Goal: Task Accomplishment & Management: Use online tool/utility

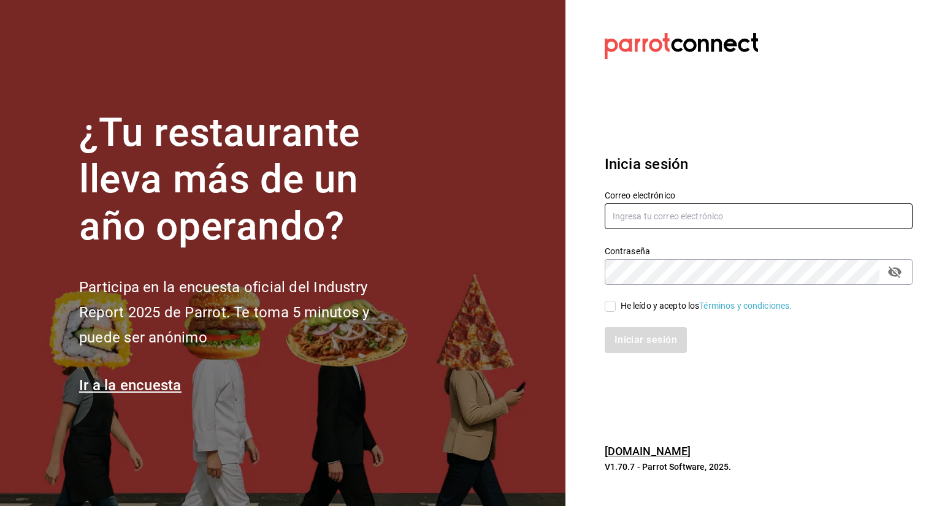
type input "fernando.aguirre@grupocosteno.com"
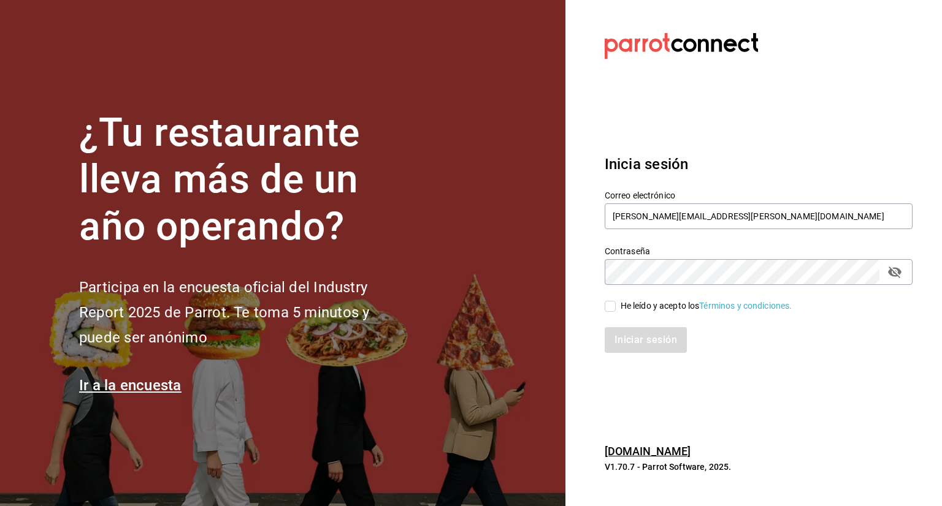
click at [608, 307] on input "He leído y acepto los Términos y condiciones." at bounding box center [609, 306] width 11 height 11
checkbox input "true"
click at [640, 338] on button "Iniciar sesión" at bounding box center [645, 340] width 83 height 26
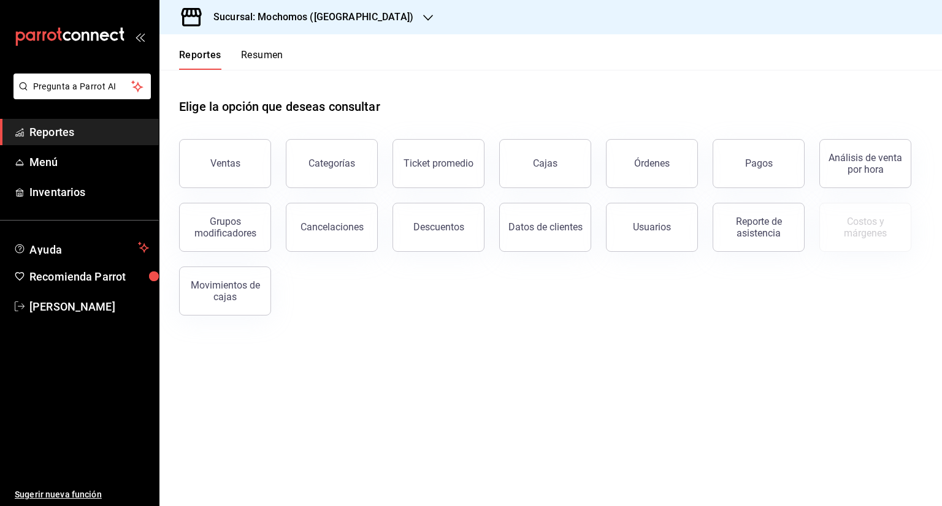
click at [423, 15] on icon "button" at bounding box center [428, 18] width 10 height 10
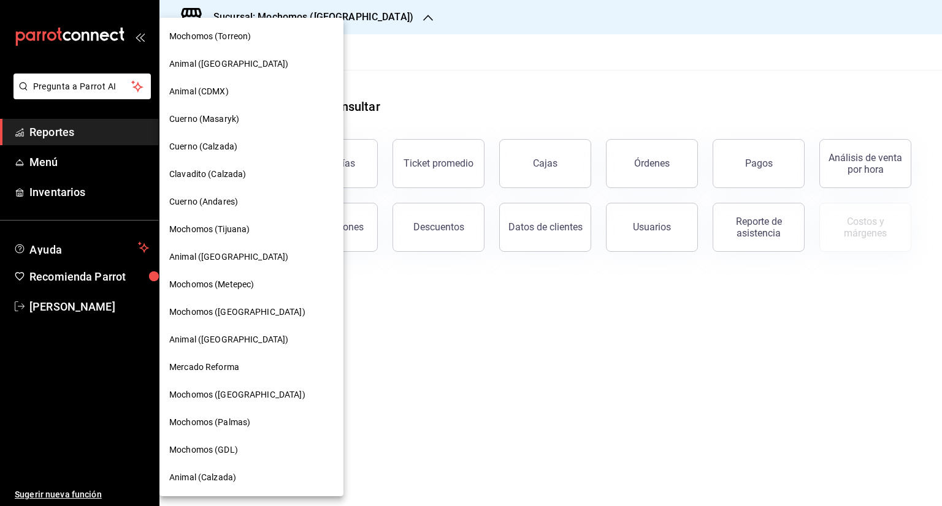
click at [191, 143] on span "Cuerno (Calzada)" at bounding box center [203, 146] width 68 height 13
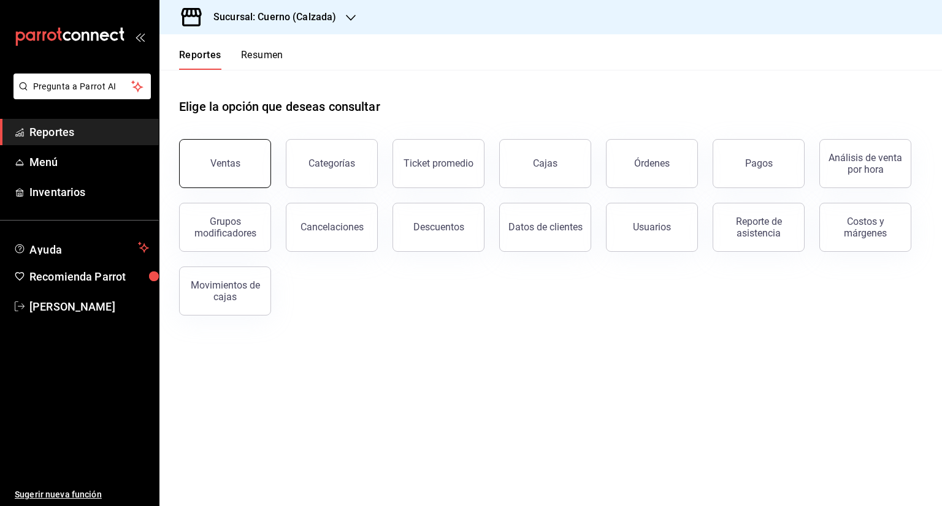
click at [248, 172] on button "Ventas" at bounding box center [225, 163] width 92 height 49
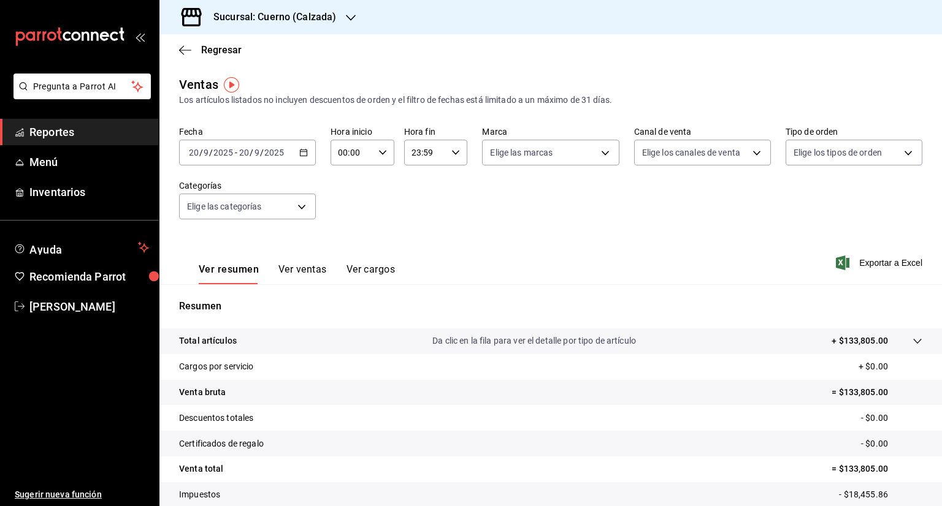
click at [303, 153] on icon "button" at bounding box center [303, 152] width 9 height 9
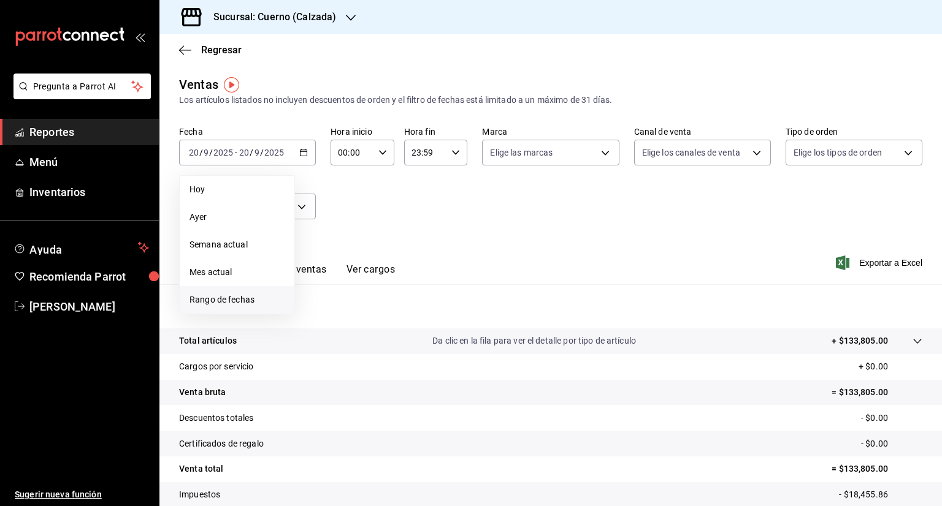
click at [221, 301] on span "Rango de fechas" at bounding box center [236, 300] width 95 height 13
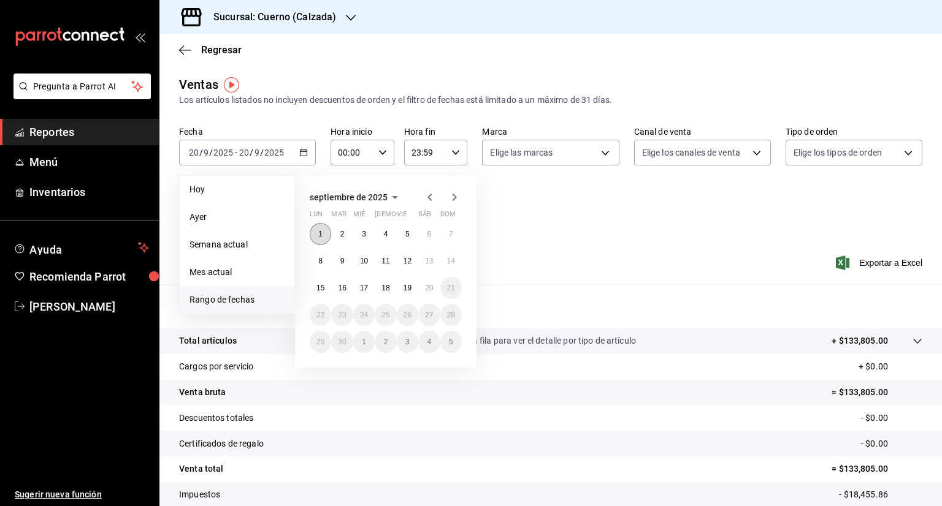
click at [316, 235] on button "1" at bounding box center [320, 234] width 21 height 22
click at [416, 288] on button "19" at bounding box center [407, 288] width 21 height 22
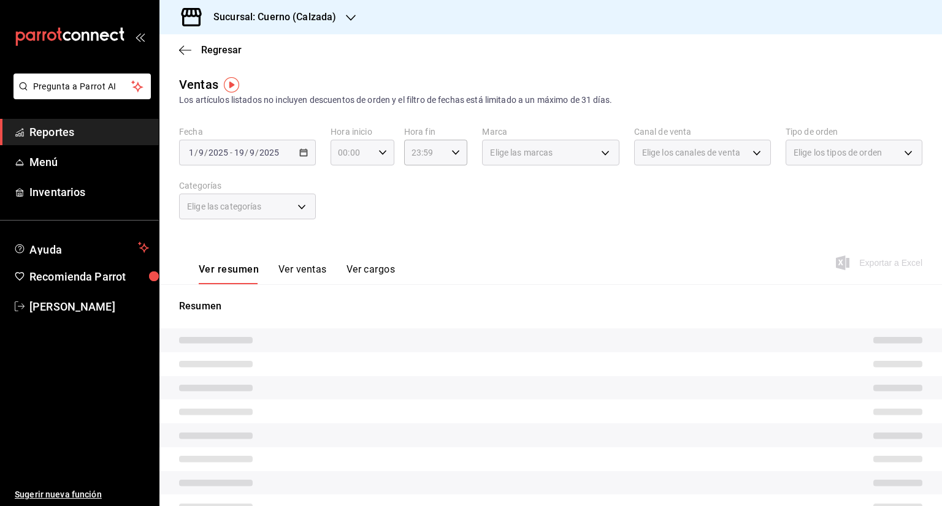
click at [383, 155] on icon "button" at bounding box center [382, 152] width 9 height 9
click at [354, 189] on button "05" at bounding box center [344, 184] width 26 height 25
type input "05:00"
click at [373, 183] on span "00" at bounding box center [376, 184] width 12 height 10
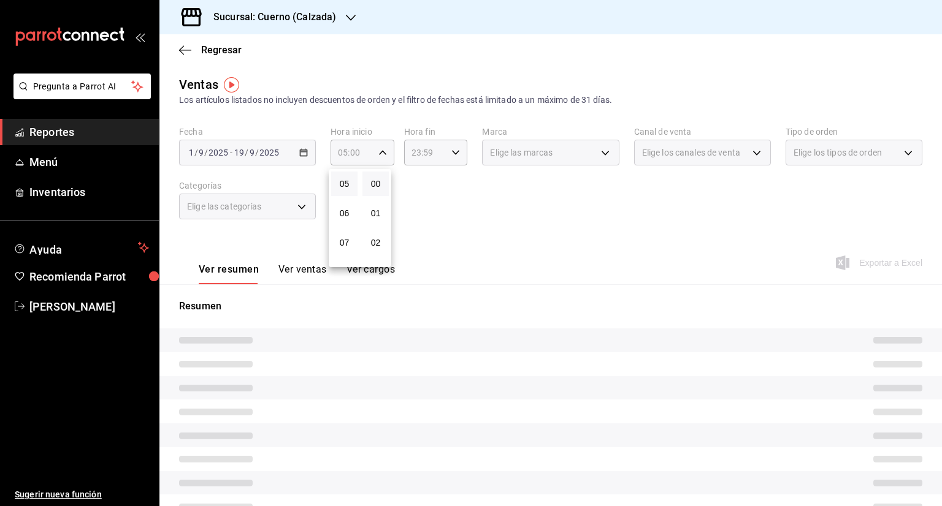
click at [459, 154] on div at bounding box center [471, 253] width 942 height 506
click at [451, 152] on icon "button" at bounding box center [455, 152] width 9 height 9
click at [408, 180] on button "05" at bounding box center [416, 180] width 26 height 25
click at [449, 180] on span "00" at bounding box center [448, 184] width 12 height 10
type input "05:00"
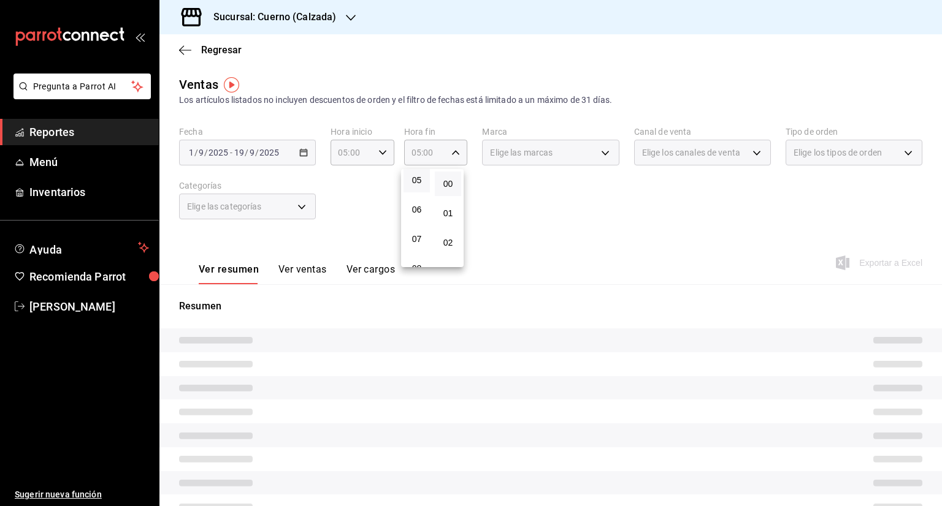
click at [607, 151] on div at bounding box center [471, 253] width 942 height 506
click at [598, 153] on div "Elige las marcas" at bounding box center [550, 153] width 137 height 26
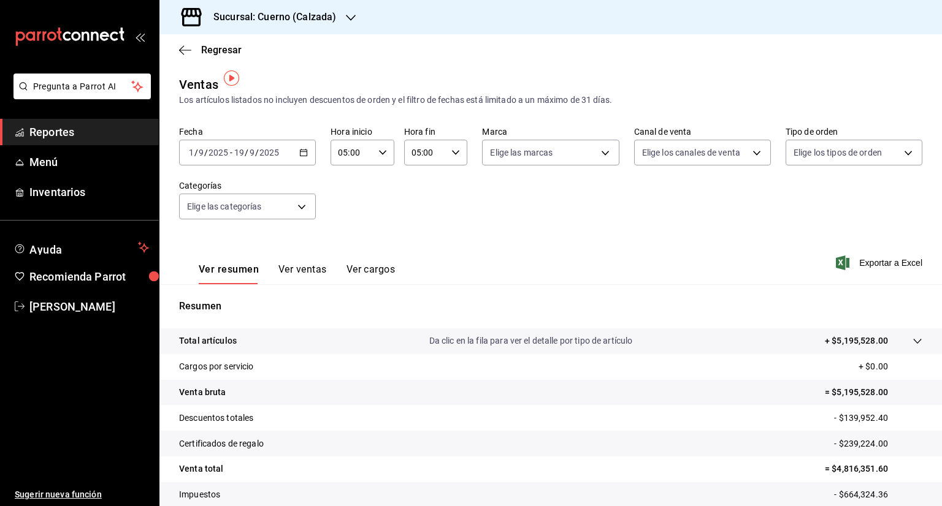
scroll to position [7, 0]
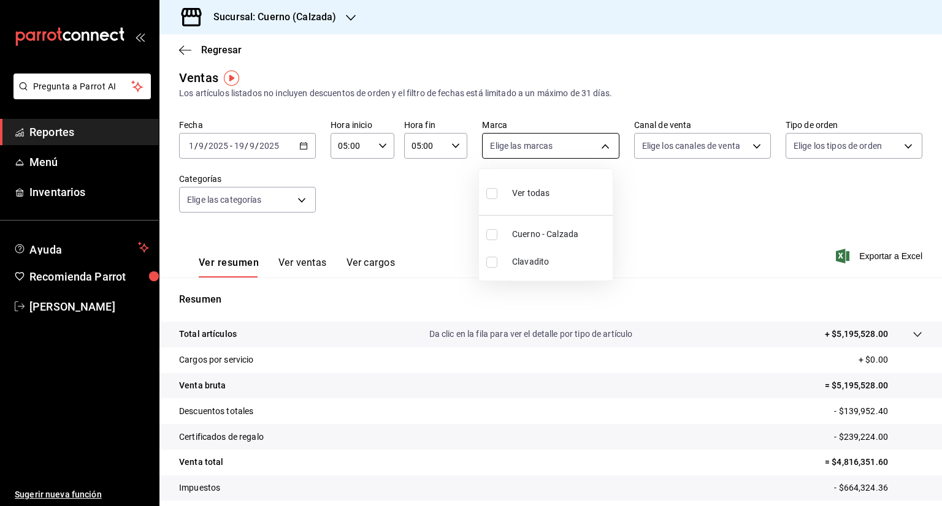
click at [603, 143] on body "Pregunta a Parrot AI Reportes Menú Inventarios Ayuda Recomienda Parrot [PERSON_…" at bounding box center [471, 253] width 942 height 506
click at [493, 191] on input "checkbox" at bounding box center [491, 193] width 11 height 11
checkbox input "true"
type input "b7ae777b-2dfc-42e0-9650-6cefdf37a424,c000f1c0-fb9f-4016-8e6a-f0d1e83e893d"
checkbox input "true"
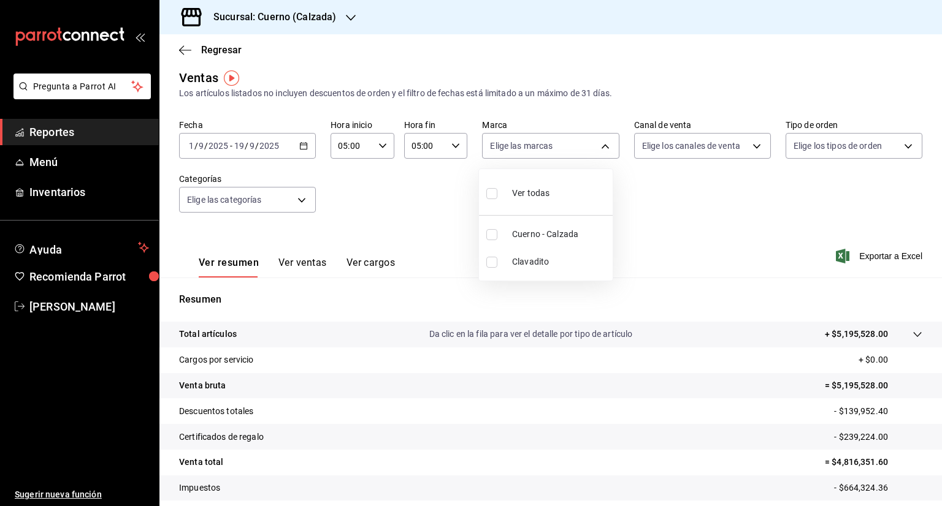
checkbox input "true"
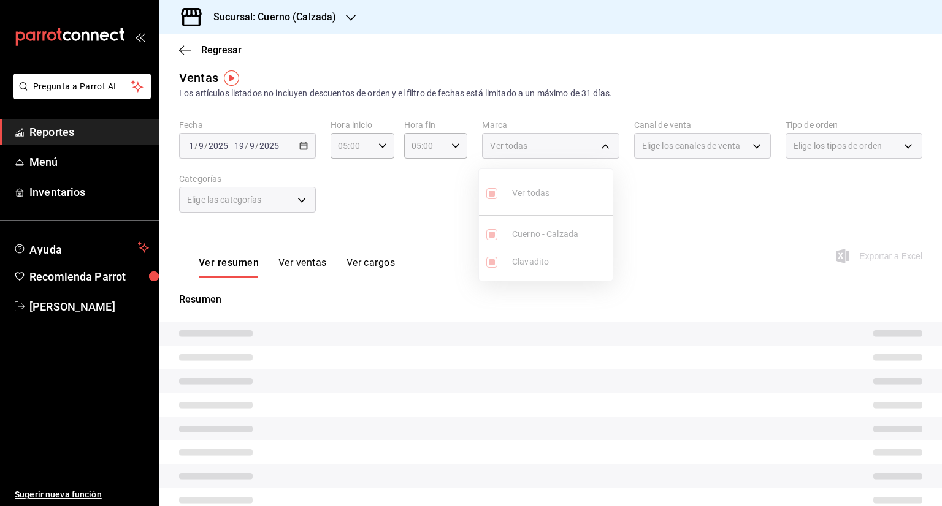
click at [750, 143] on div at bounding box center [471, 253] width 942 height 506
click at [750, 143] on div "Elige los canales de venta" at bounding box center [702, 146] width 137 height 26
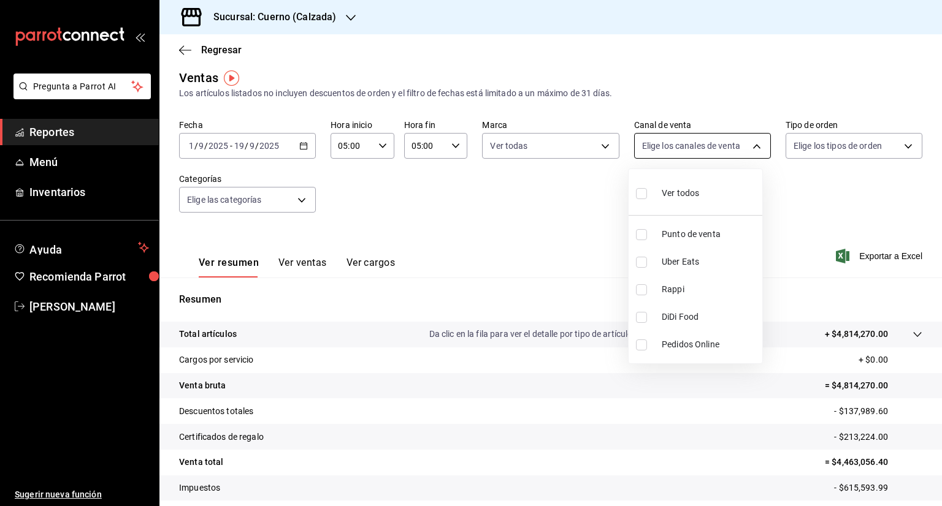
click at [745, 150] on body "Pregunta a Parrot AI Reportes Menú Inventarios Ayuda Recomienda Parrot [PERSON_…" at bounding box center [471, 253] width 942 height 506
click at [639, 194] on input "checkbox" at bounding box center [641, 193] width 11 height 11
checkbox input "true"
type input "PARROT,UBER_EATS,RAPPI,DIDI_FOOD,ONLINE"
checkbox input "true"
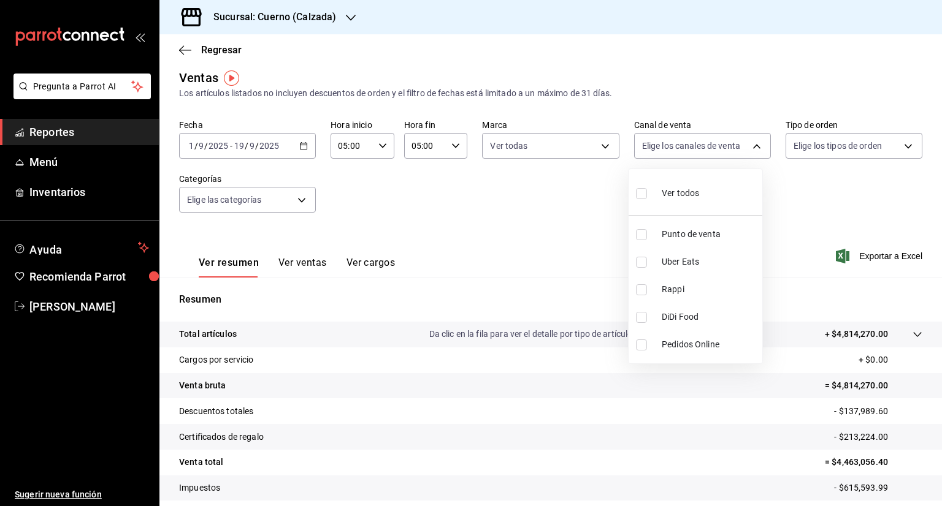
checkbox input "true"
click at [895, 145] on div at bounding box center [471, 253] width 942 height 506
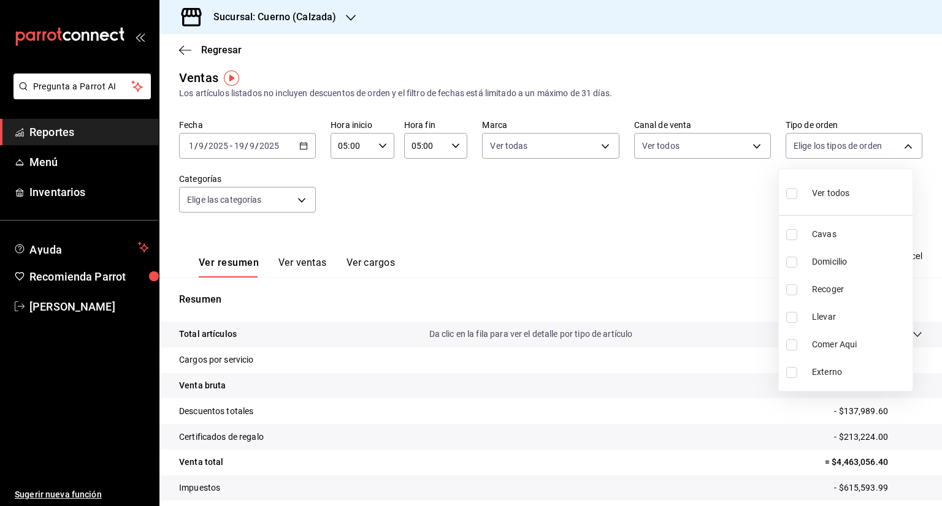
click at [895, 145] on body "Pregunta a Parrot AI Reportes Menú Inventarios Ayuda Recomienda Parrot [PERSON_…" at bounding box center [471, 253] width 942 height 506
click at [788, 187] on label at bounding box center [794, 194] width 16 height 18
click at [788, 188] on input "checkbox" at bounding box center [791, 193] width 11 height 11
checkbox input "false"
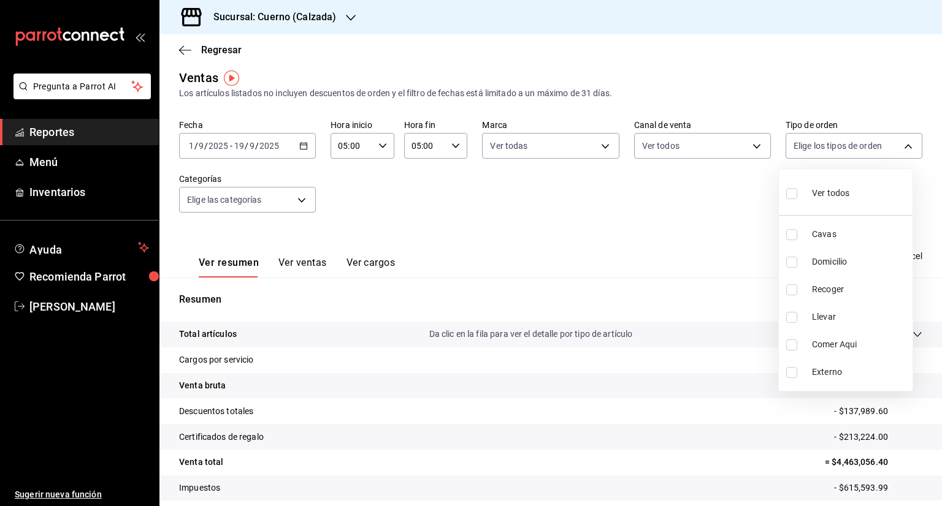
checkbox input "false"
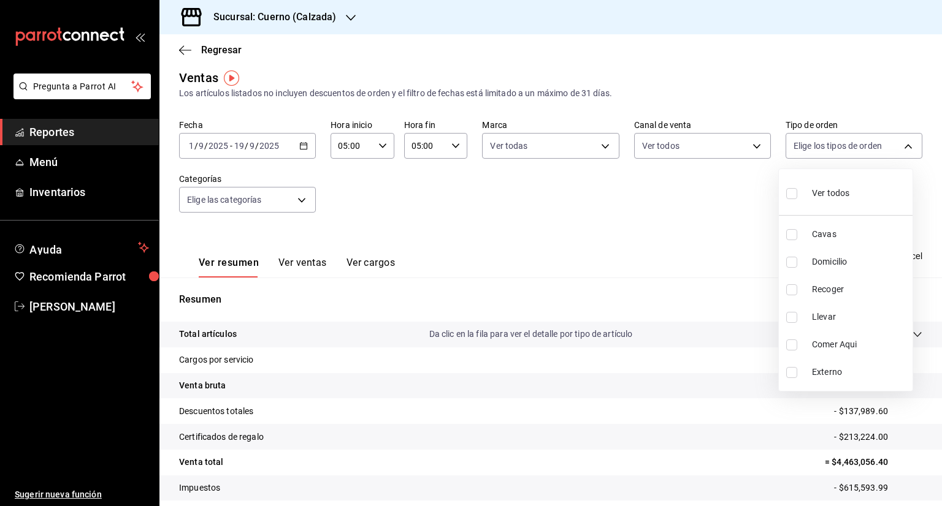
click at [787, 190] on input "checkbox" at bounding box center [791, 193] width 11 height 11
checkbox input "true"
type input "45550569-3ed2-40ec-865f-a78a43aad0fb,ed9744db-0daf-4564-a5b3-b3442505d928,23f9e…"
checkbox input "true"
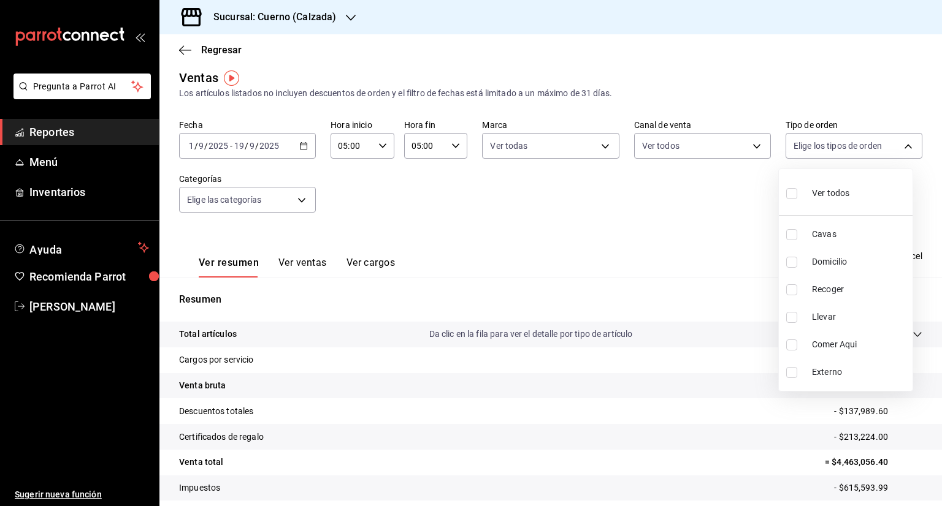
checkbox input "true"
click at [303, 205] on div at bounding box center [471, 253] width 942 height 506
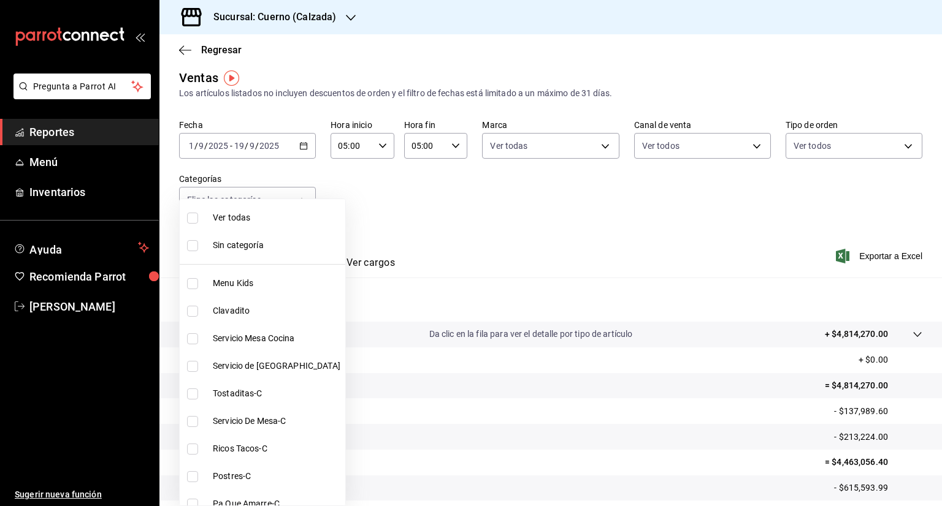
click at [303, 205] on body "Pregunta a Parrot AI Reportes Menú Inventarios Ayuda Recomienda Parrot [PERSON_…" at bounding box center [471, 253] width 942 height 506
click at [194, 215] on input "checkbox" at bounding box center [192, 218] width 11 height 11
checkbox input "true"
type input "fcad426d-22b8-4bc7-85b2-27ee6775f3f6,560d4c35-d9fc-4089-91ff-402d238ea400,30284…"
checkbox input "true"
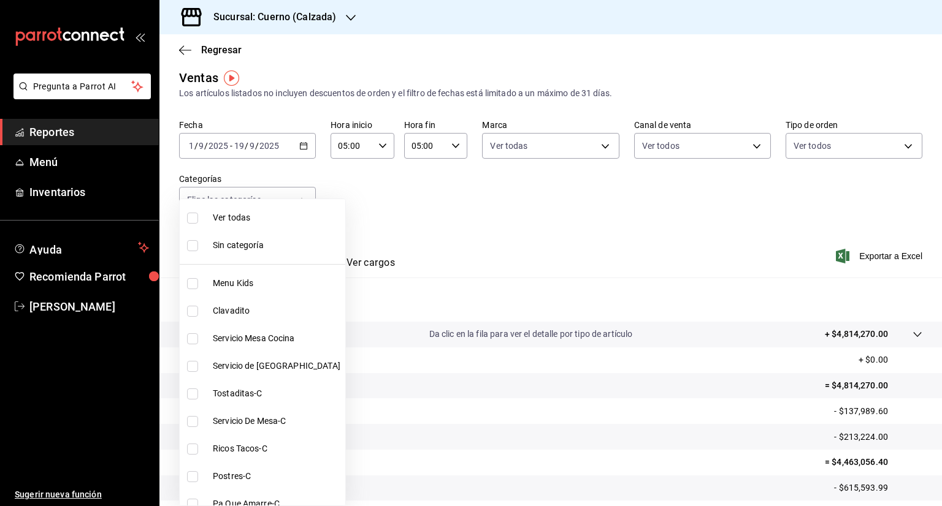
checkbox input "true"
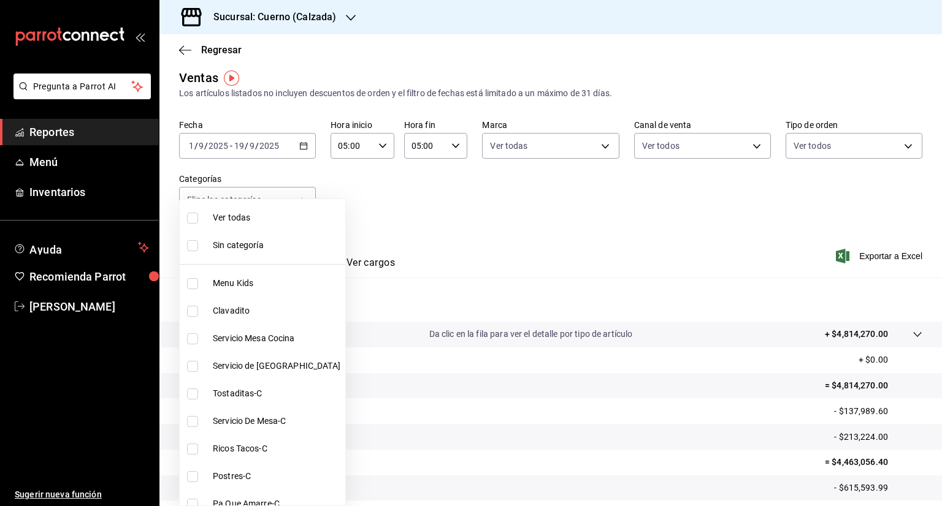
checkbox input "true"
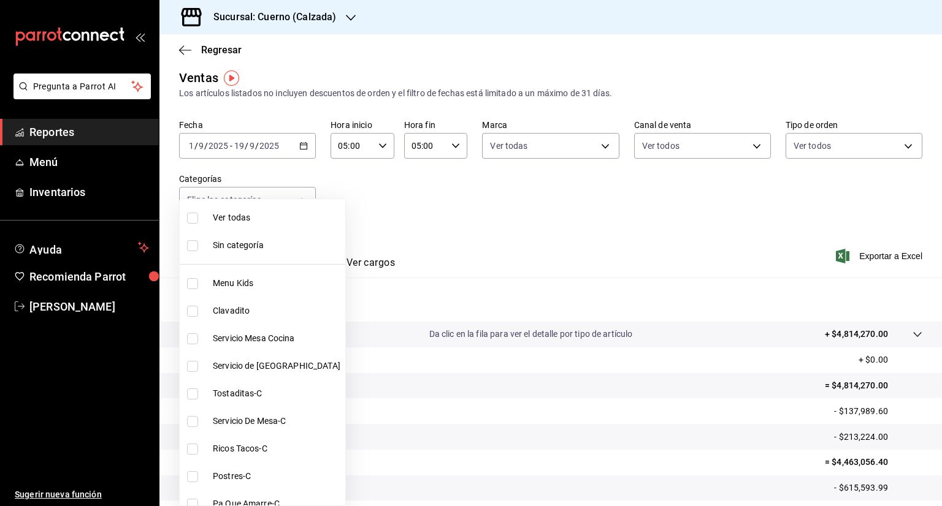
checkbox input "true"
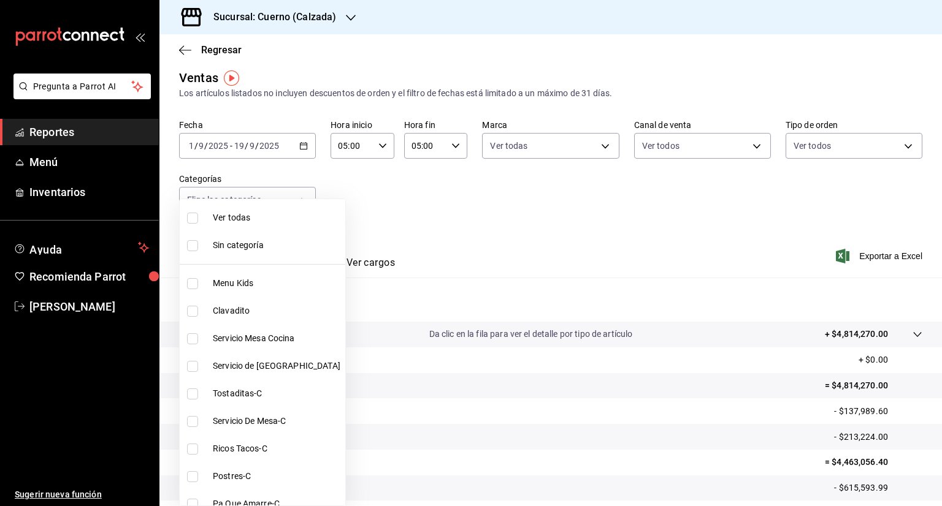
checkbox input "true"
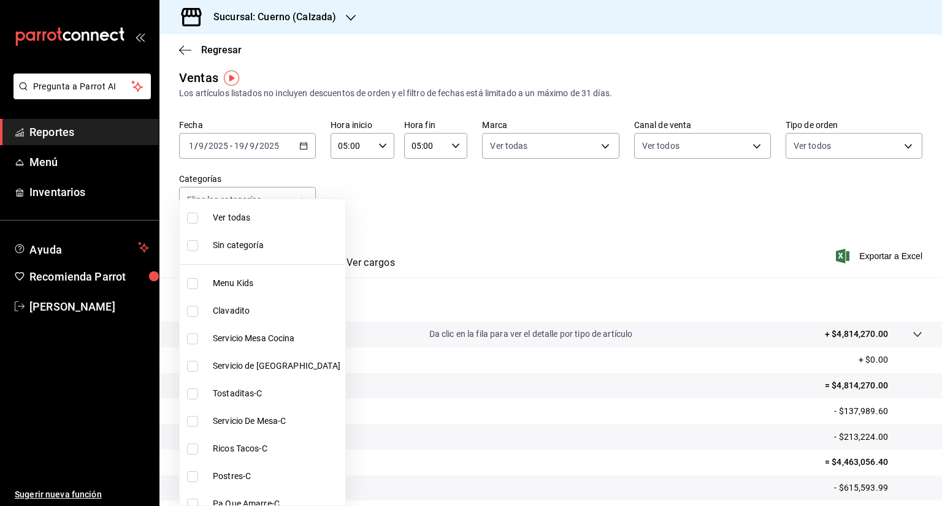
checkbox input "true"
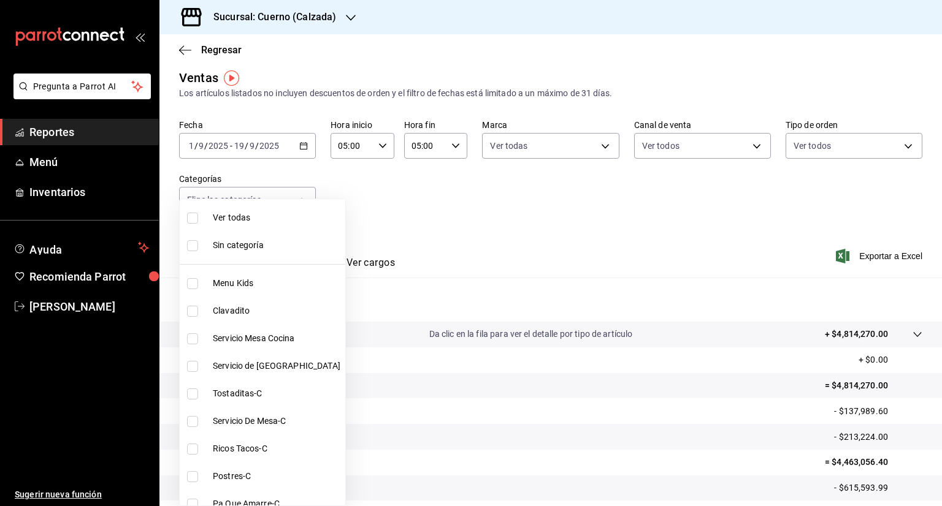
checkbox input "true"
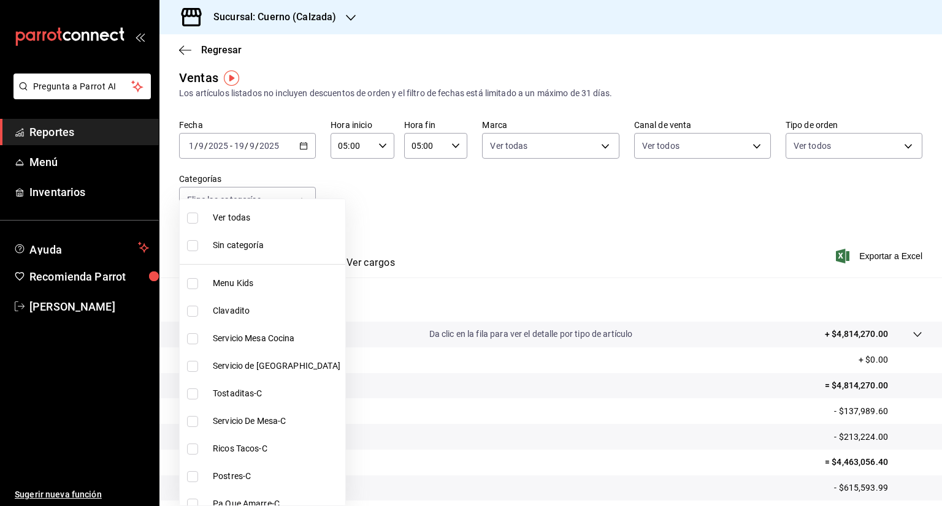
checkbox input "true"
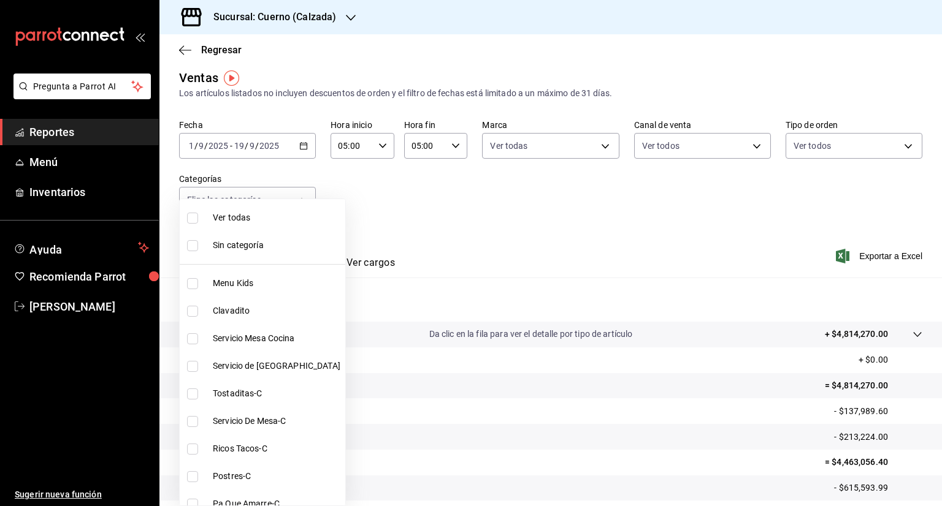
checkbox input "true"
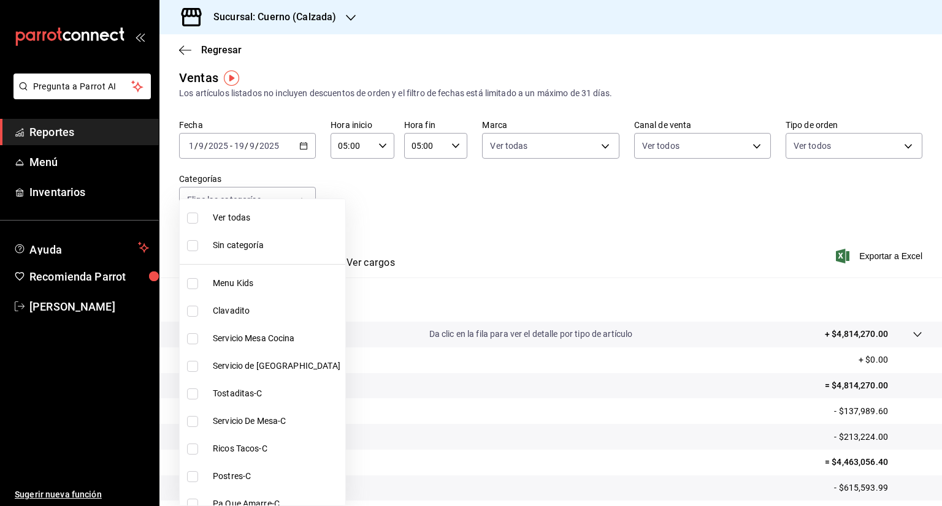
checkbox input "true"
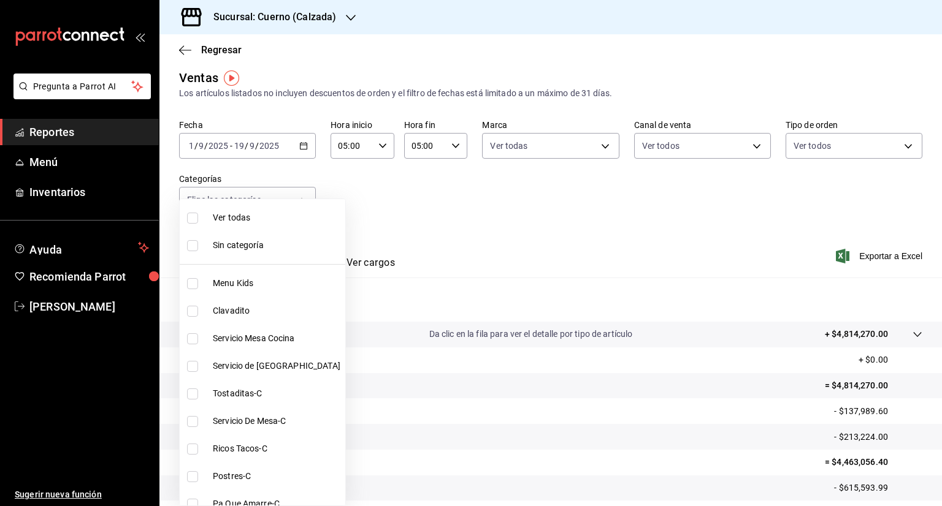
checkbox input "true"
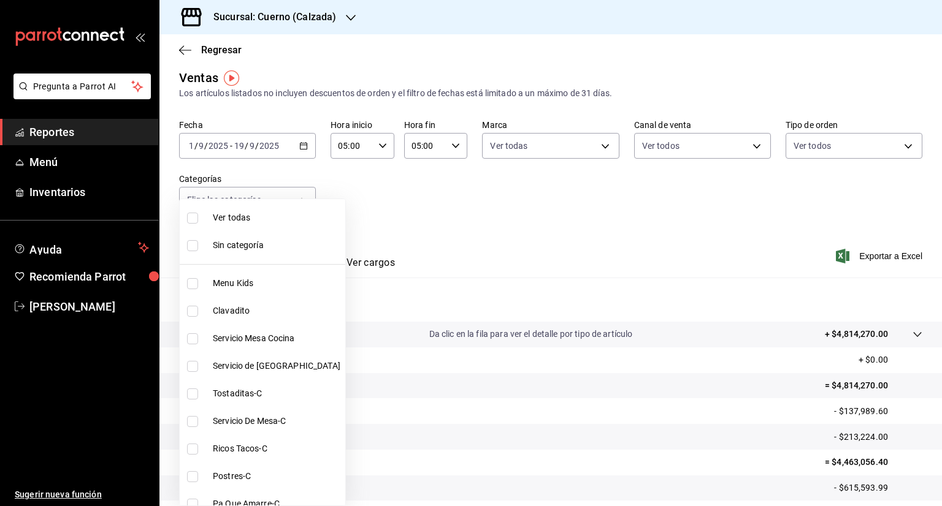
checkbox input "true"
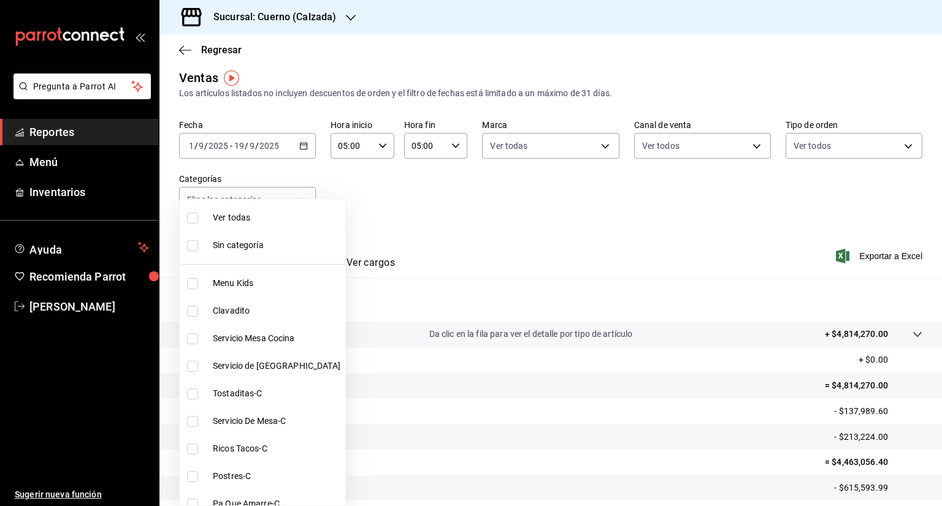
checkbox input "true"
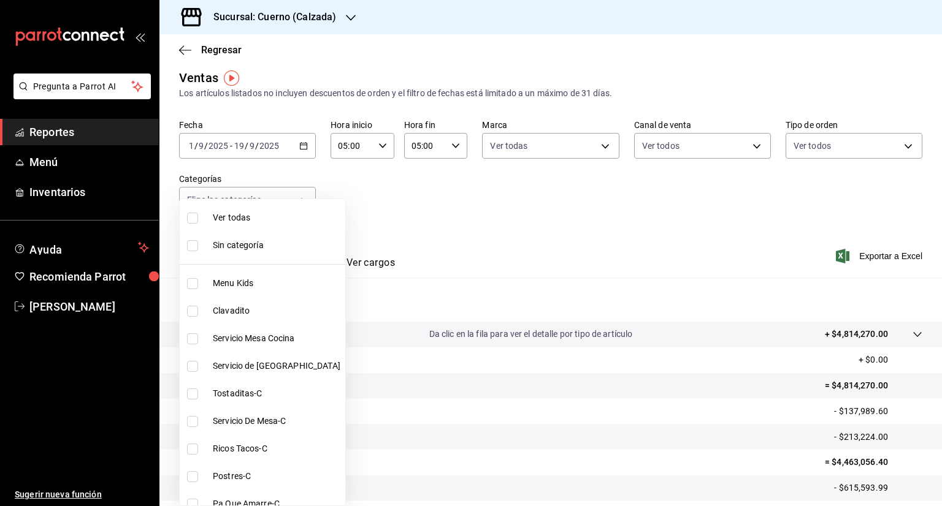
checkbox input "true"
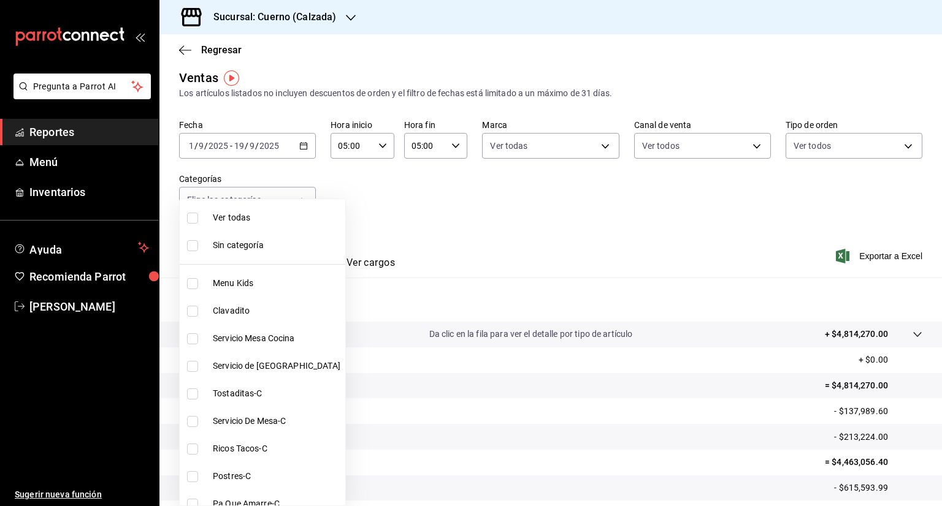
checkbox input "true"
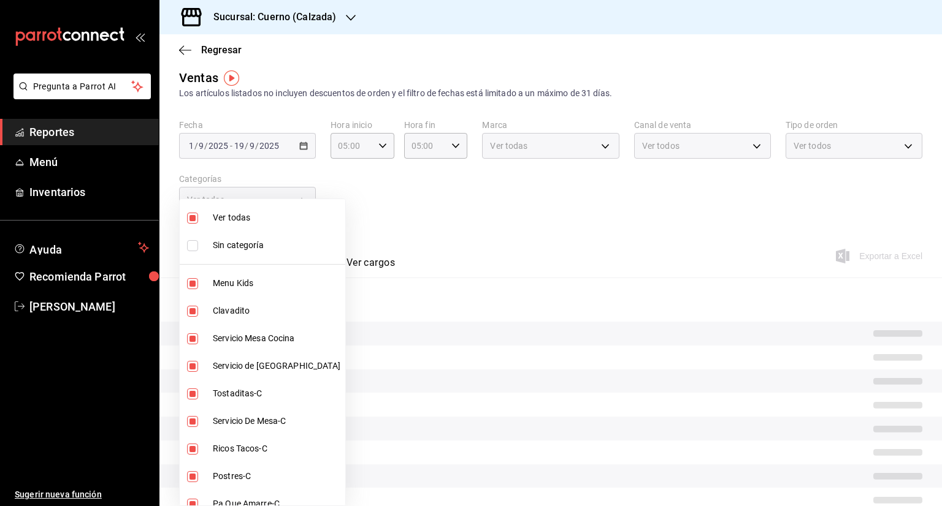
click at [466, 238] on div at bounding box center [471, 253] width 942 height 506
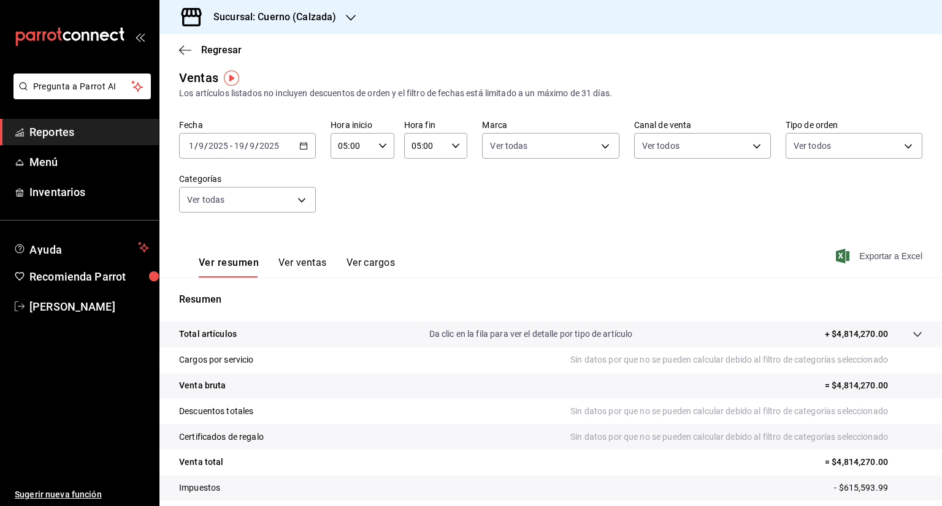
click at [848, 257] on span "Exportar a Excel" at bounding box center [880, 256] width 84 height 15
click at [348, 17] on icon "button" at bounding box center [351, 18] width 10 height 6
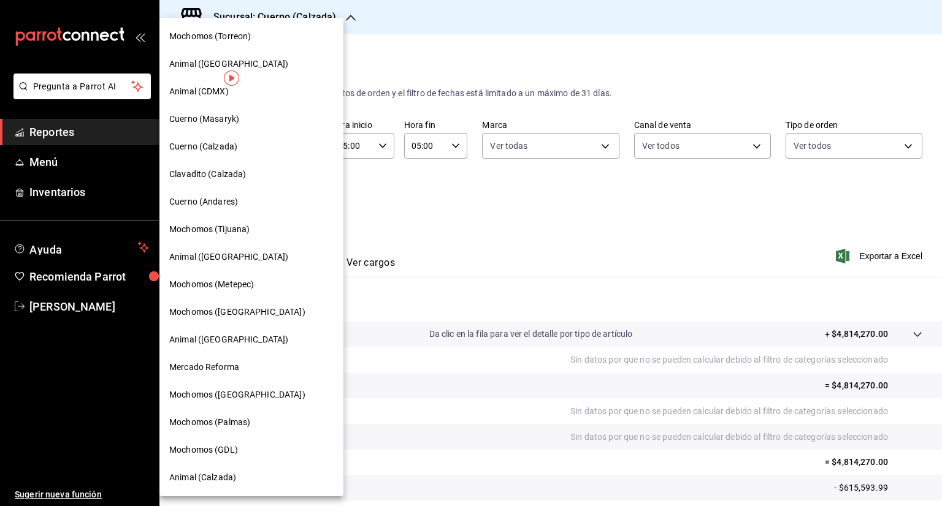
click at [218, 172] on span "Clavadito (Calzada)" at bounding box center [207, 174] width 77 height 13
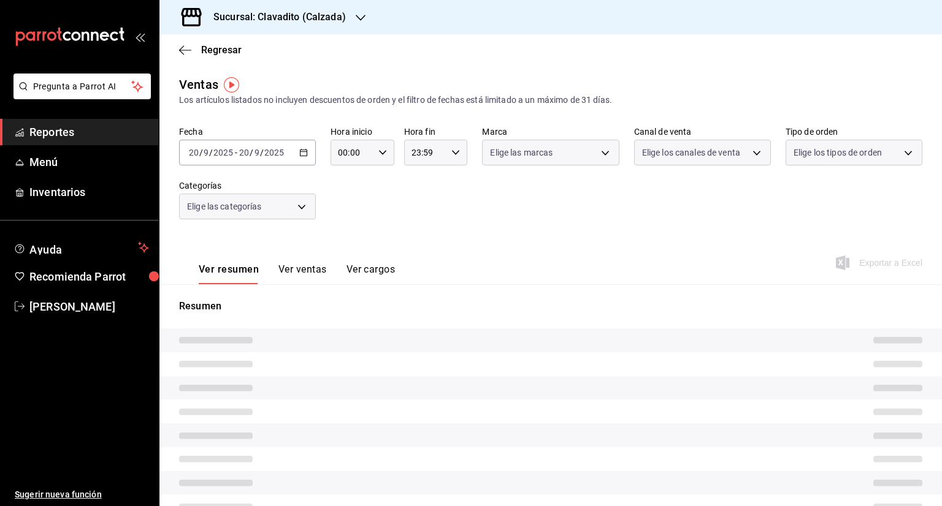
type input "05:00"
type input "PARROT,UBER_EATS,RAPPI,DIDI_FOOD,ONLINE"
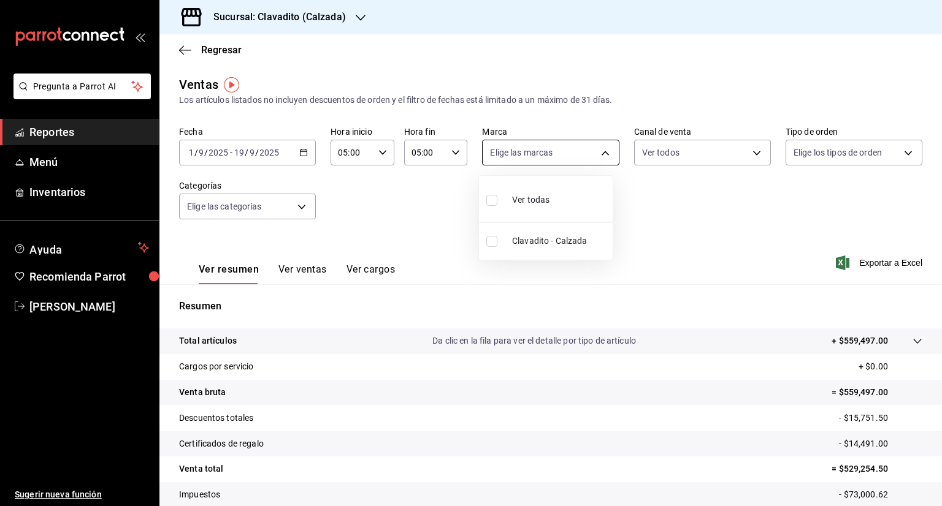
click at [606, 150] on body "Pregunta a Parrot AI Reportes Menú Inventarios Ayuda Recomienda Parrot [PERSON_…" at bounding box center [471, 253] width 942 height 506
click at [486, 200] on li "Ver todas" at bounding box center [546, 199] width 134 height 36
type input "7c6329b2-7c80-4d0a-92e1-359a60270725"
checkbox input "true"
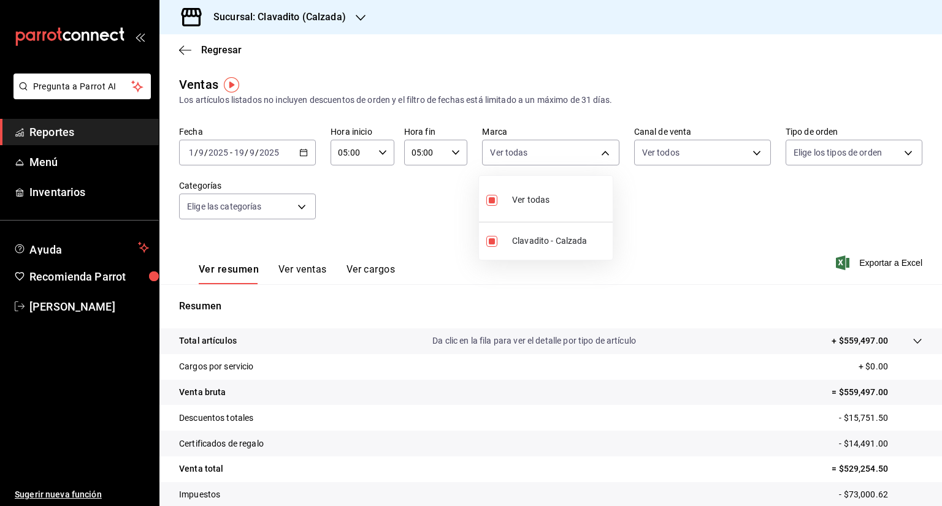
click at [750, 152] on div at bounding box center [471, 253] width 942 height 506
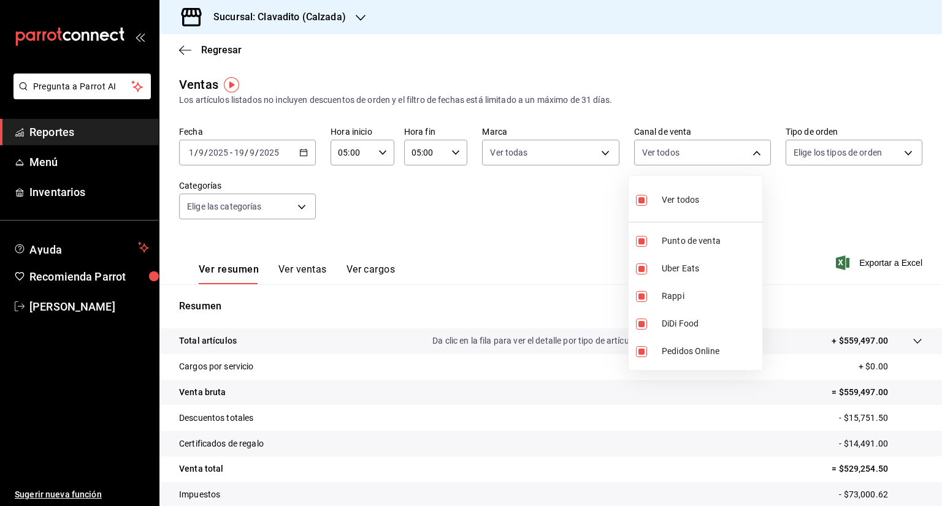
click at [750, 152] on body "Pregunta a Parrot AI Reportes Menú Inventarios Ayuda Recomienda Parrot [PERSON_…" at bounding box center [471, 253] width 942 height 506
click at [904, 154] on div at bounding box center [471, 253] width 942 height 506
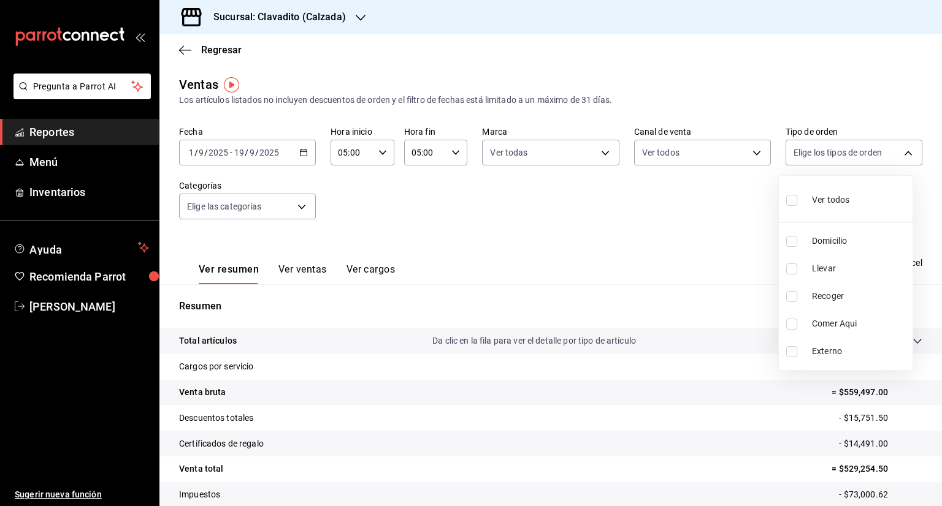
click at [904, 154] on body "Pregunta a Parrot AI Reportes Menú Inventarios Ayuda Recomienda Parrot [PERSON_…" at bounding box center [471, 253] width 942 height 506
click at [796, 199] on input "checkbox" at bounding box center [791, 200] width 11 height 11
checkbox input "true"
type input "20a2434e-5507-4b1d-99f8-d1d700608abd,c8008fd8-0959-4104-94f5-898138fc7a10,5c160…"
checkbox input "true"
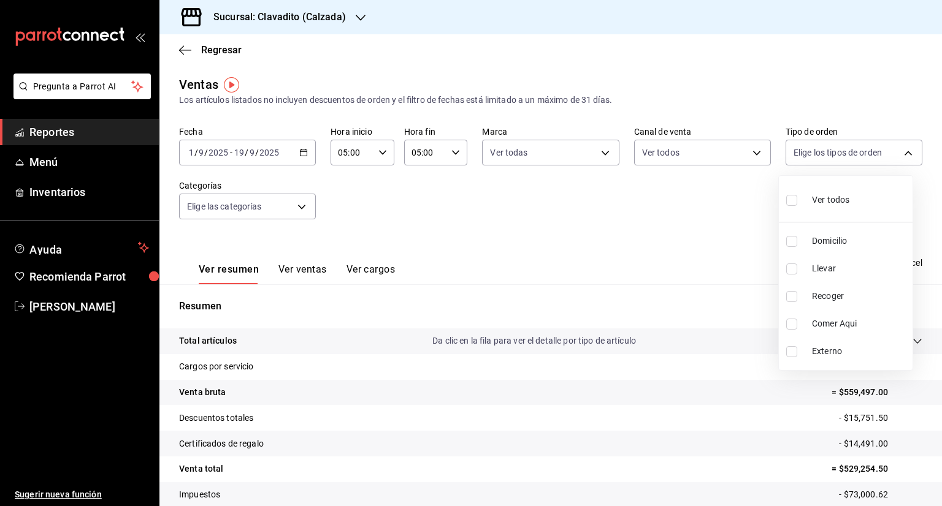
checkbox input "true"
click at [299, 209] on div at bounding box center [471, 253] width 942 height 506
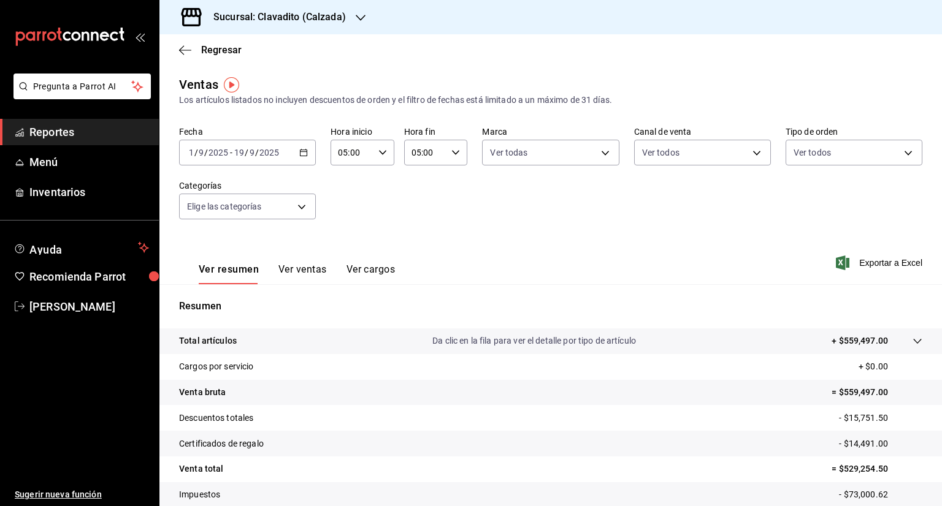
click at [299, 209] on body "Pregunta a Parrot AI Reportes Menú Inventarios Ayuda Recomienda Parrot [PERSON_…" at bounding box center [471, 253] width 942 height 506
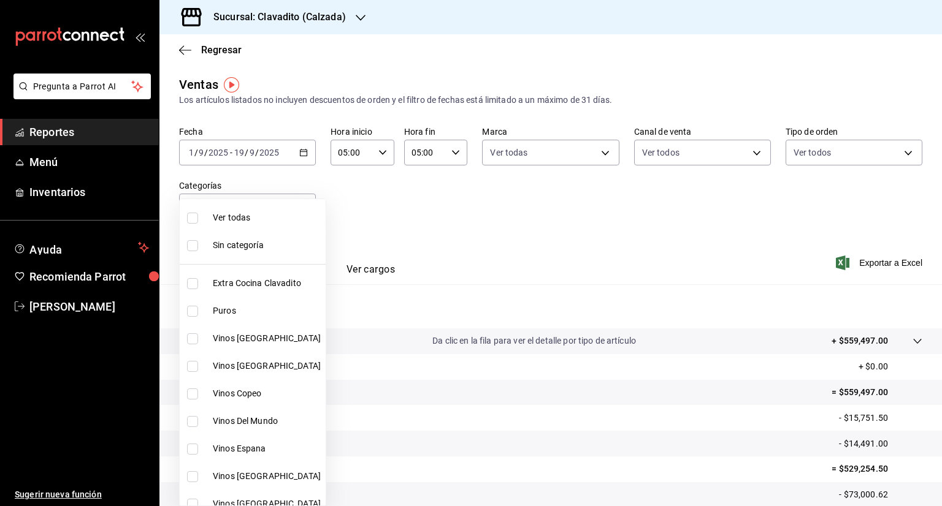
click at [194, 216] on input "checkbox" at bounding box center [192, 218] width 11 height 11
checkbox input "true"
type input "baf57ed1-919f-4c82-8763-5f61bb5ecf6c,a733550a-1833-4f39-b337-4b288d8ef239,37b97…"
checkbox input "true"
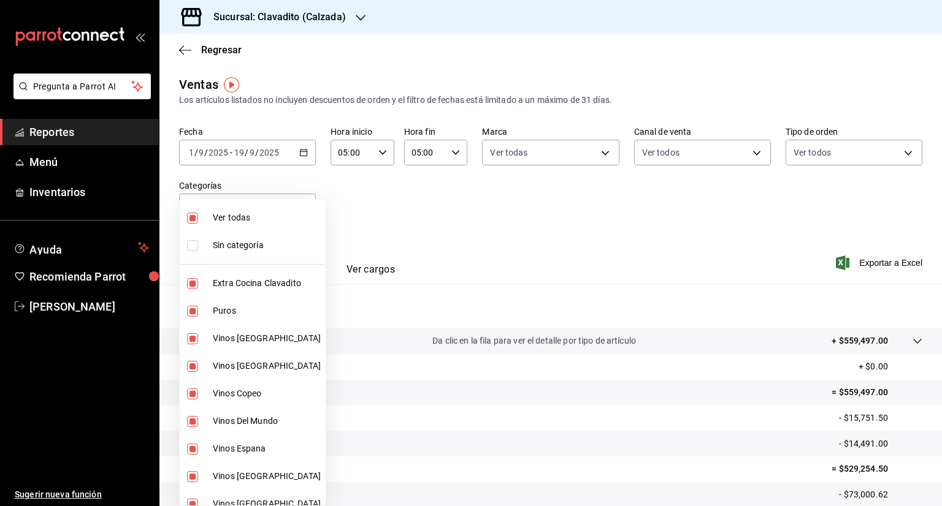
checkbox input "true"
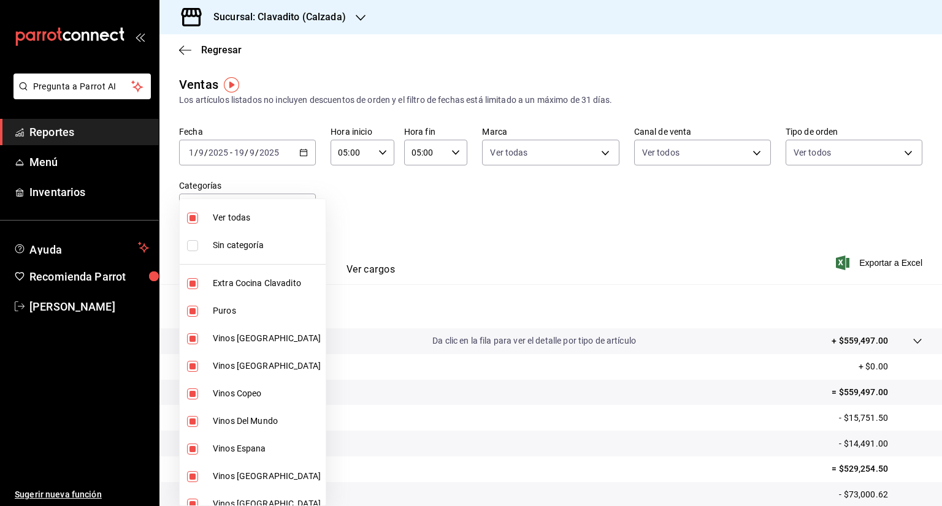
checkbox input "true"
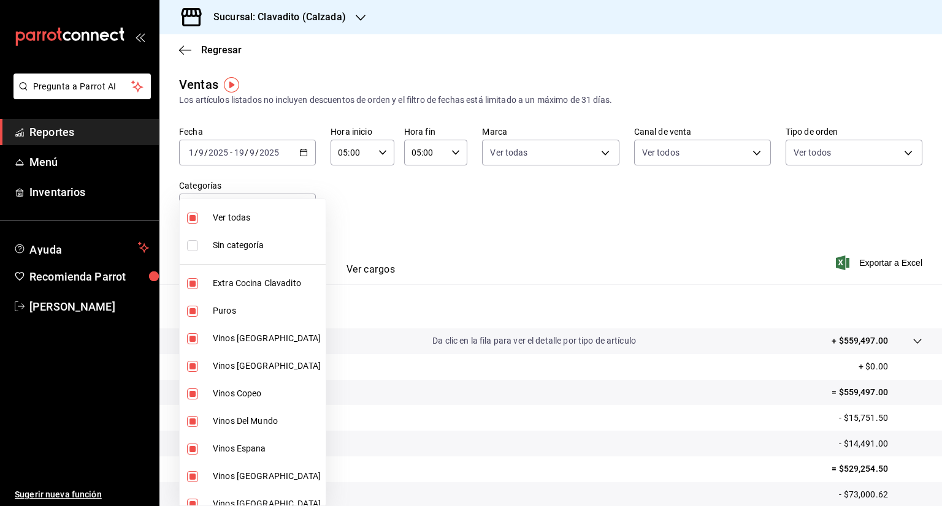
checkbox input "true"
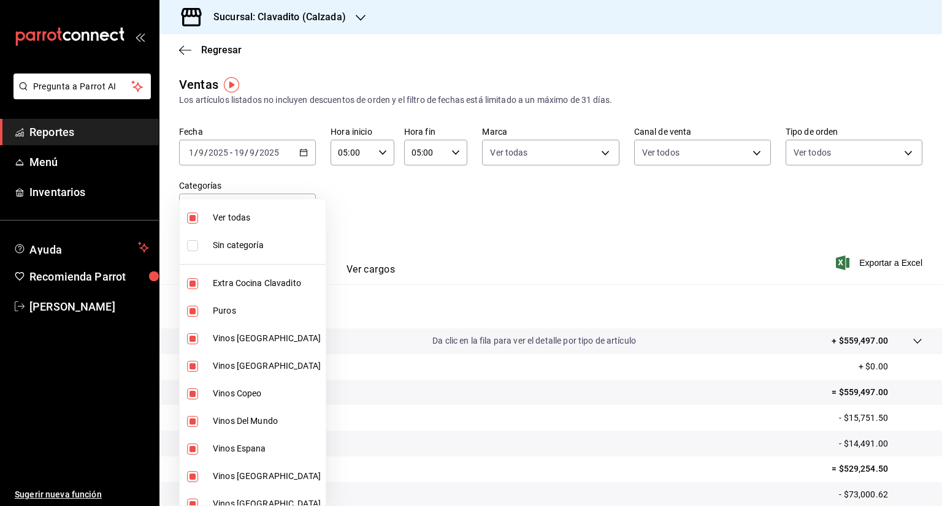
checkbox input "true"
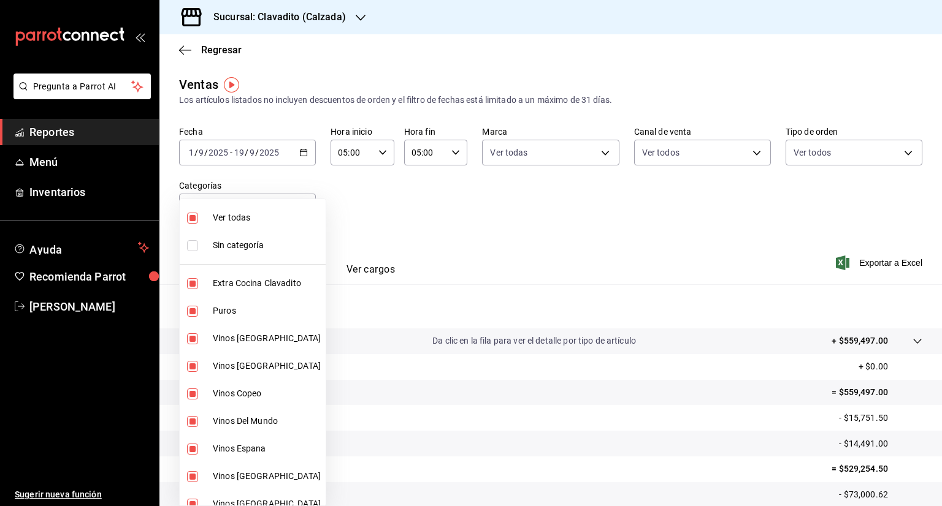
checkbox input "true"
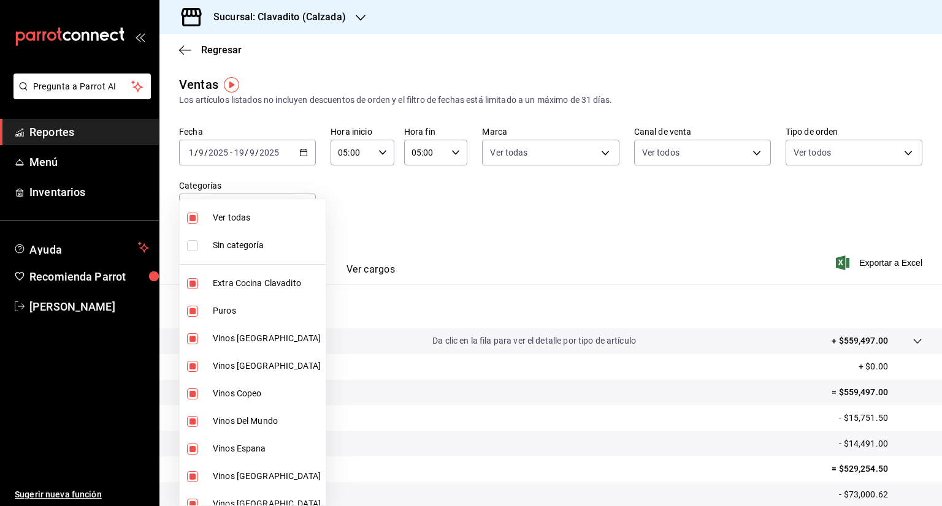
checkbox input "true"
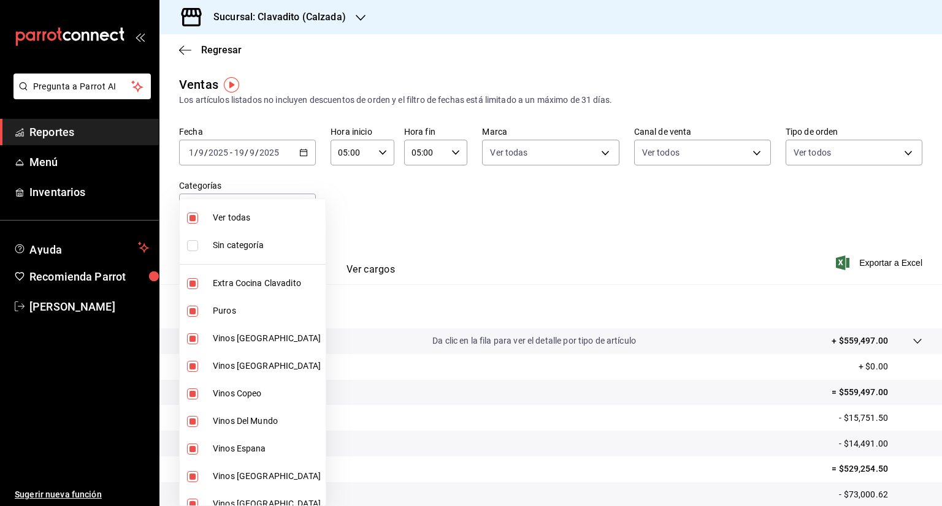
checkbox input "true"
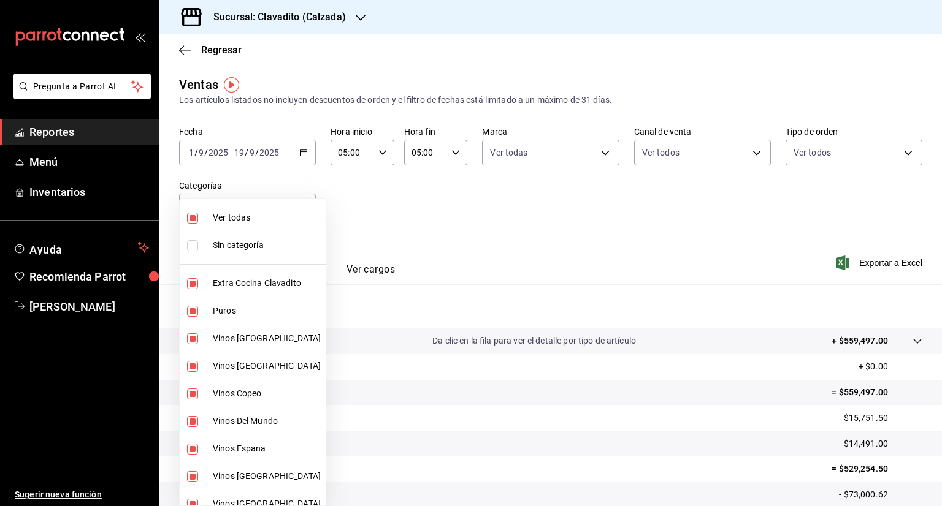
checkbox input "true"
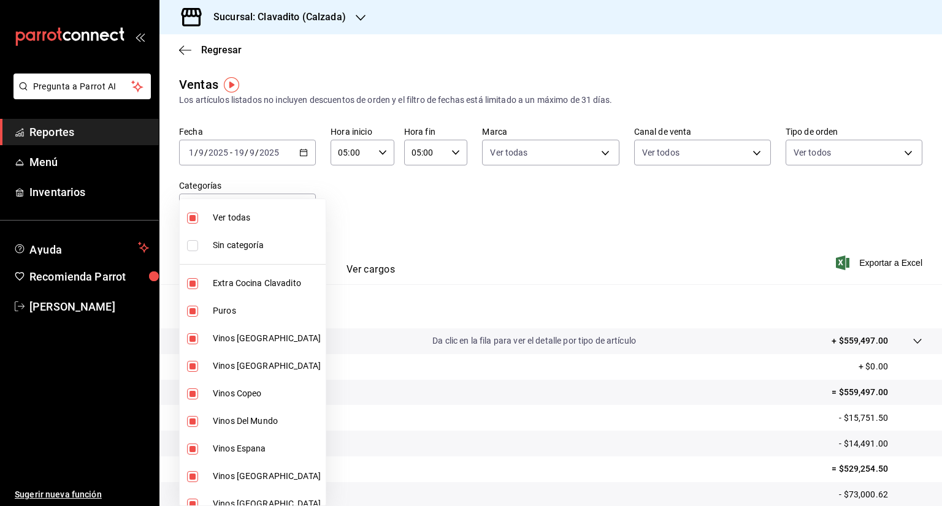
checkbox input "true"
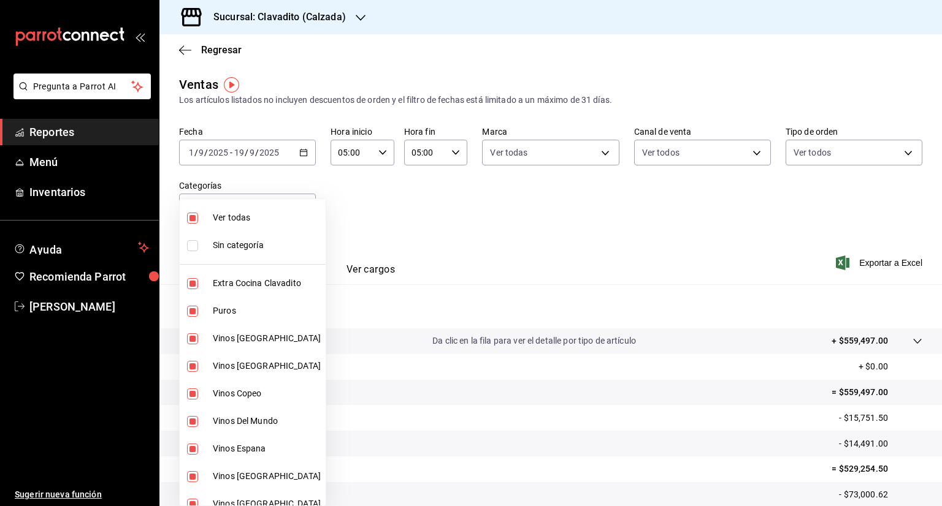
checkbox input "true"
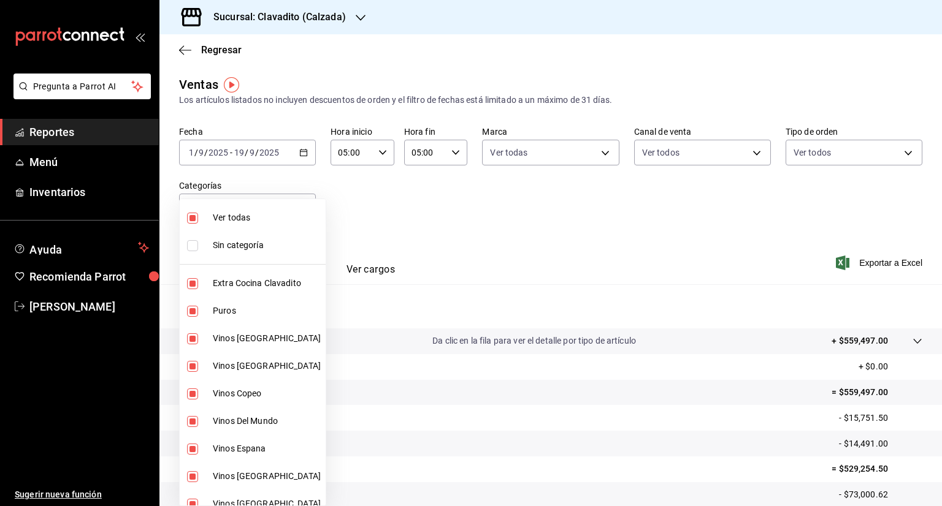
checkbox input "true"
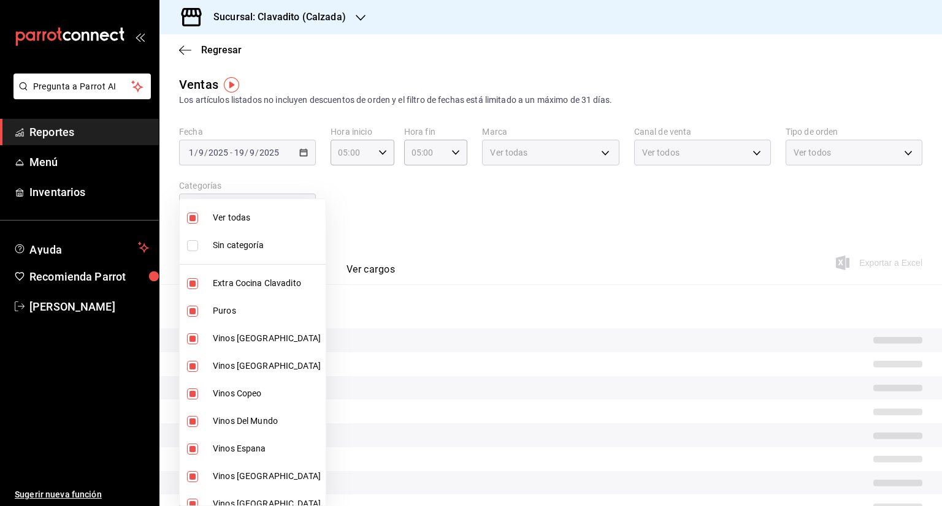
click at [500, 221] on div at bounding box center [471, 253] width 942 height 506
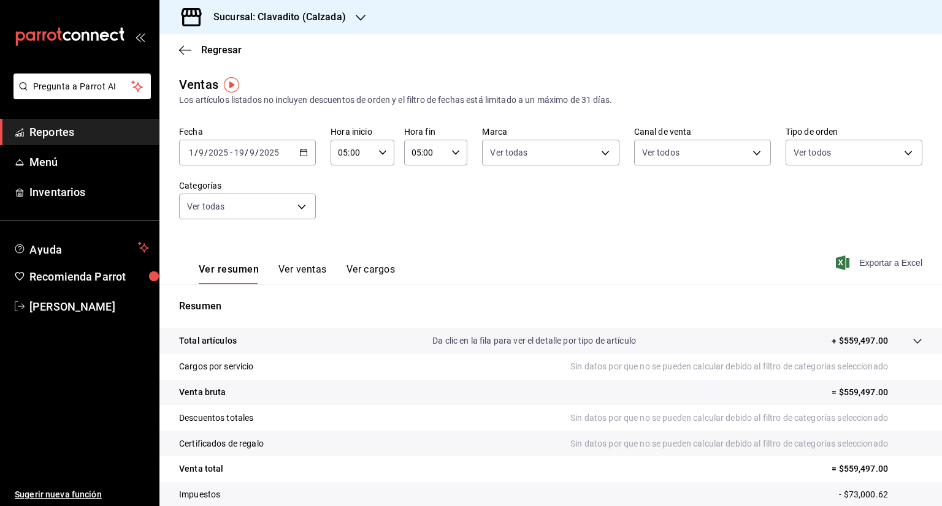
click at [851, 263] on span "Exportar a Excel" at bounding box center [880, 263] width 84 height 15
click at [304, 148] on div "[DATE] [DATE] - [DATE] [DATE]" at bounding box center [247, 153] width 137 height 26
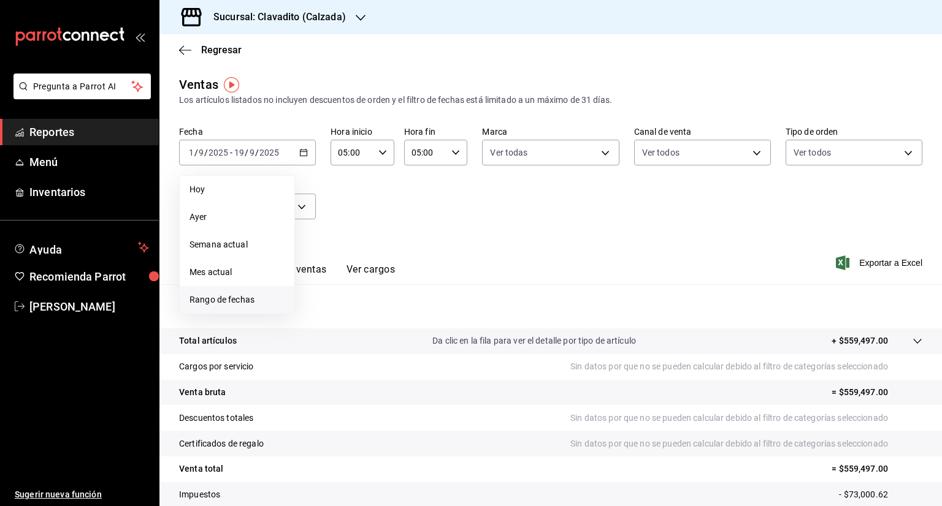
click at [240, 300] on span "Rango de fechas" at bounding box center [236, 300] width 95 height 13
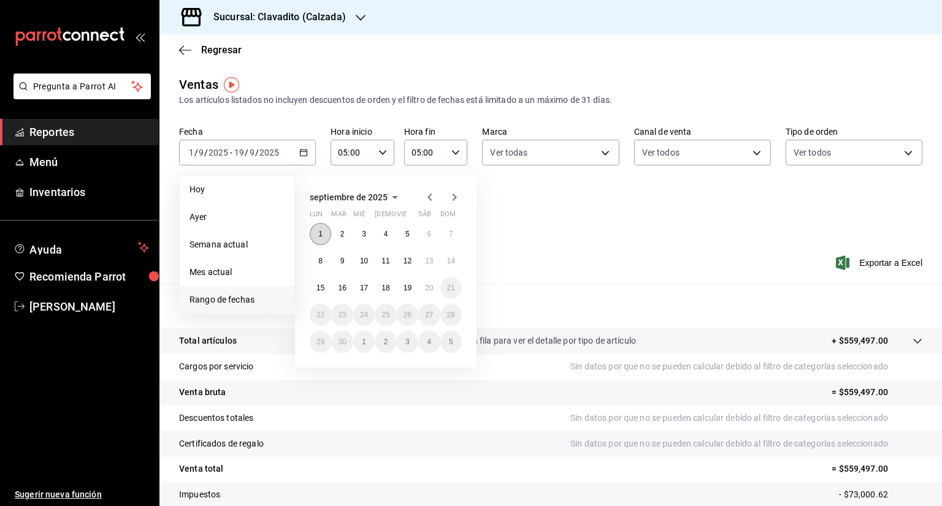
click at [311, 232] on button "1" at bounding box center [320, 234] width 21 height 22
click at [430, 290] on abbr "20" at bounding box center [429, 288] width 8 height 9
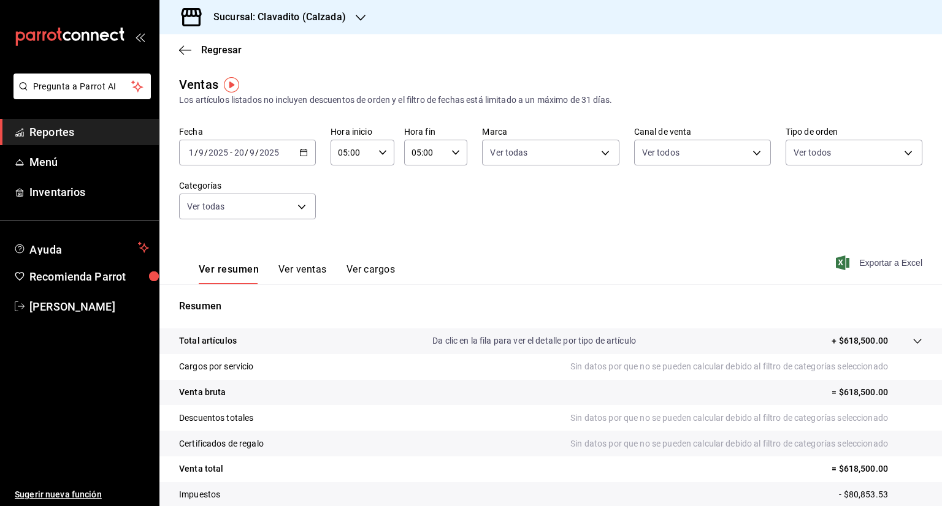
click at [851, 259] on span "Exportar a Excel" at bounding box center [880, 263] width 84 height 15
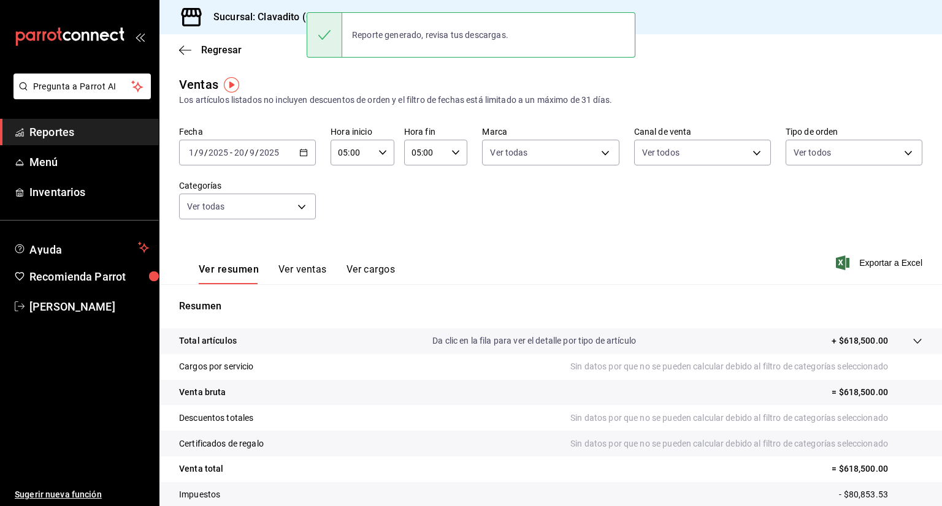
click at [362, 13] on div "Reporte generado, revisa tus descargas." at bounding box center [471, 34] width 329 height 45
click at [294, 13] on h3 "Sucursal: Clavadito (Calzada)" at bounding box center [275, 17] width 142 height 15
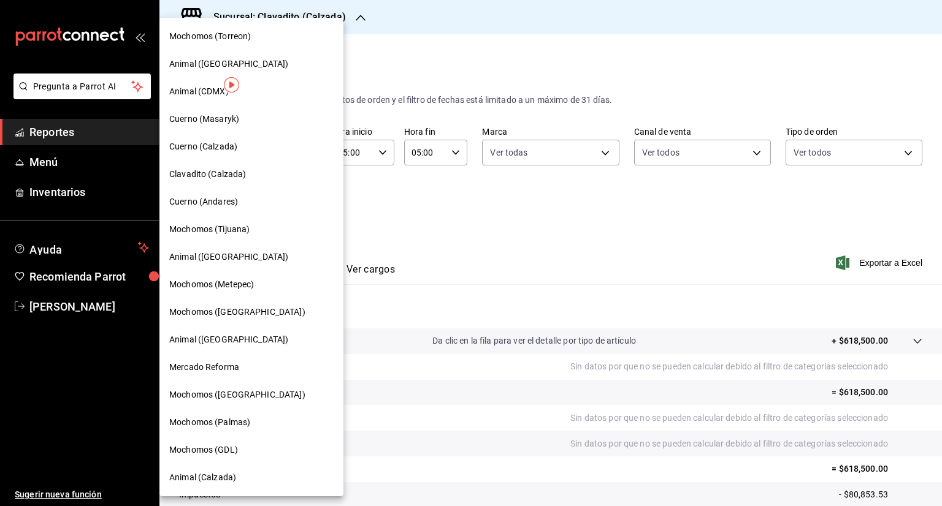
click at [205, 150] on span "Cuerno (Calzada)" at bounding box center [203, 146] width 68 height 13
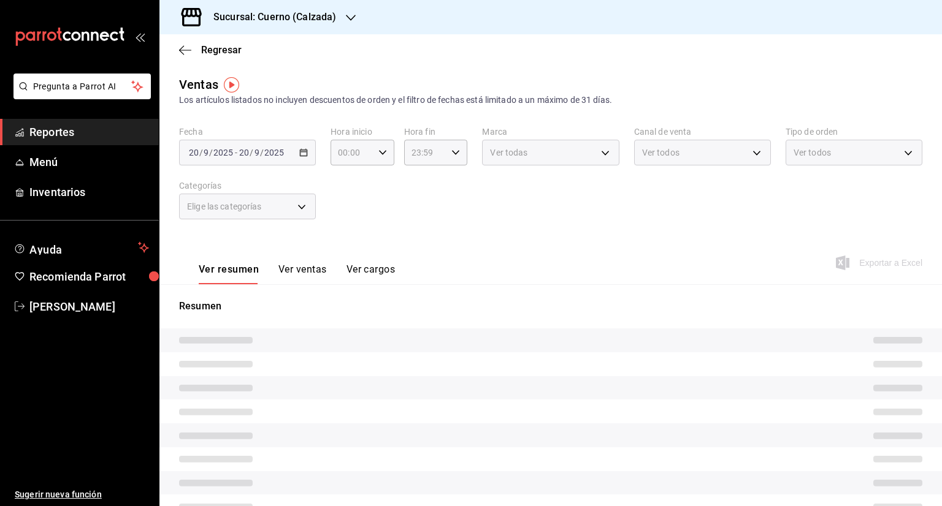
type input "05:00"
type input "PARROT,UBER_EATS,RAPPI,DIDI_FOOD,ONLINE"
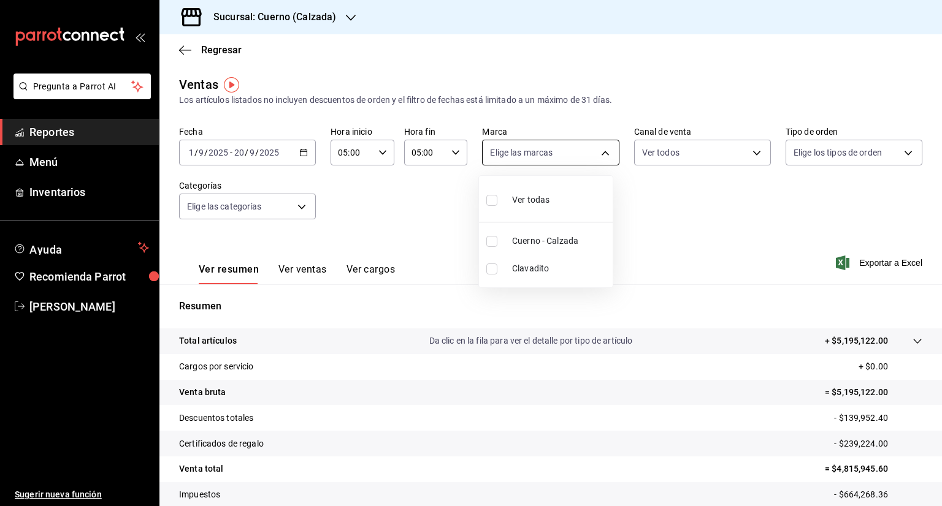
click at [596, 152] on body "Pregunta a Parrot AI Reportes Menú Inventarios Ayuda Recomienda Parrot [PERSON_…" at bounding box center [471, 253] width 942 height 506
click at [493, 199] on input "checkbox" at bounding box center [491, 200] width 11 height 11
checkbox input "true"
type input "b7ae777b-2dfc-42e0-9650-6cefdf37a424,c000f1c0-fb9f-4016-8e6a-f0d1e83e893d"
checkbox input "true"
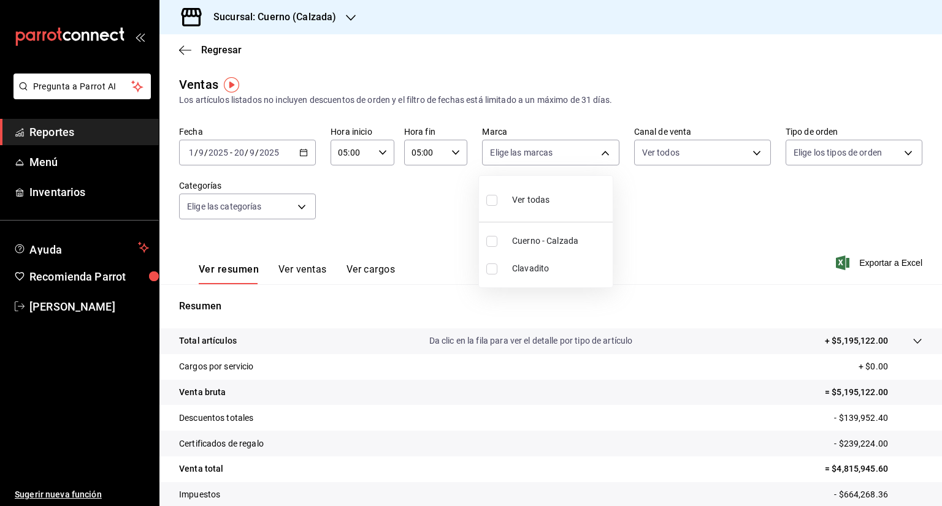
checkbox input "true"
click at [750, 151] on div at bounding box center [471, 253] width 942 height 506
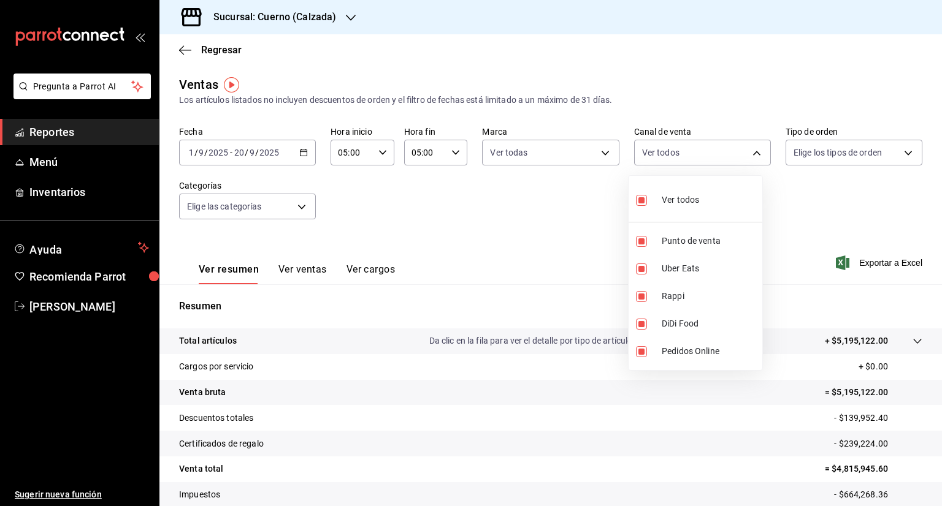
click at [750, 151] on body "Pregunta a Parrot AI Reportes Menú Inventarios Ayuda Recomienda Parrot [PERSON_…" at bounding box center [471, 253] width 942 height 506
click at [899, 152] on div at bounding box center [471, 253] width 942 height 506
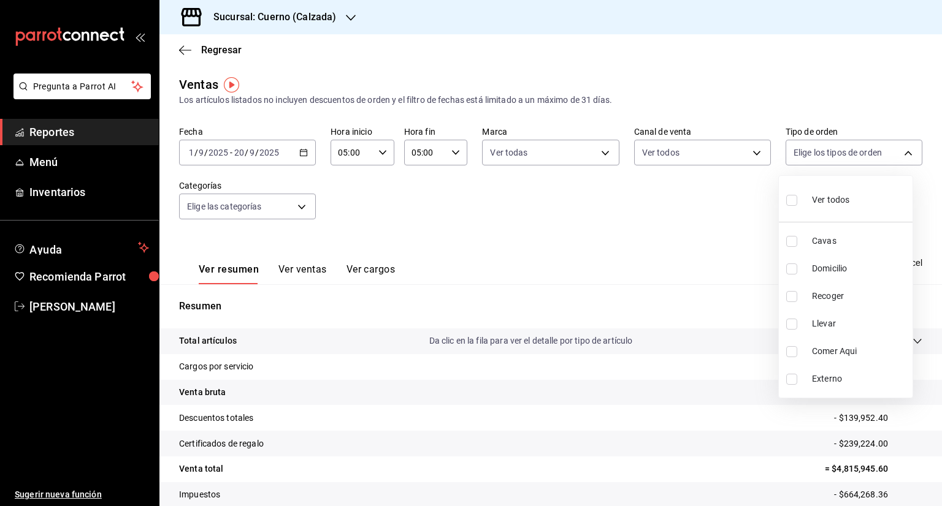
click at [899, 152] on body "Pregunta a Parrot AI Reportes Menú Inventarios Ayuda Recomienda Parrot [PERSON_…" at bounding box center [471, 253] width 942 height 506
click at [790, 199] on input "checkbox" at bounding box center [791, 200] width 11 height 11
checkbox input "true"
type input "45550569-3ed2-40ec-865f-a78a43aad0fb,ed9744db-0daf-4564-a5b3-b3442505d928,23f9e…"
checkbox input "true"
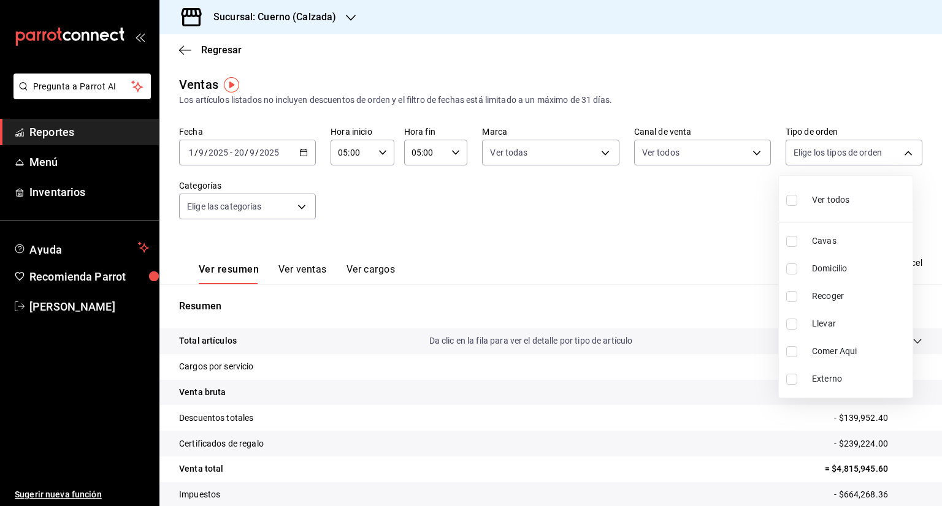
checkbox input "true"
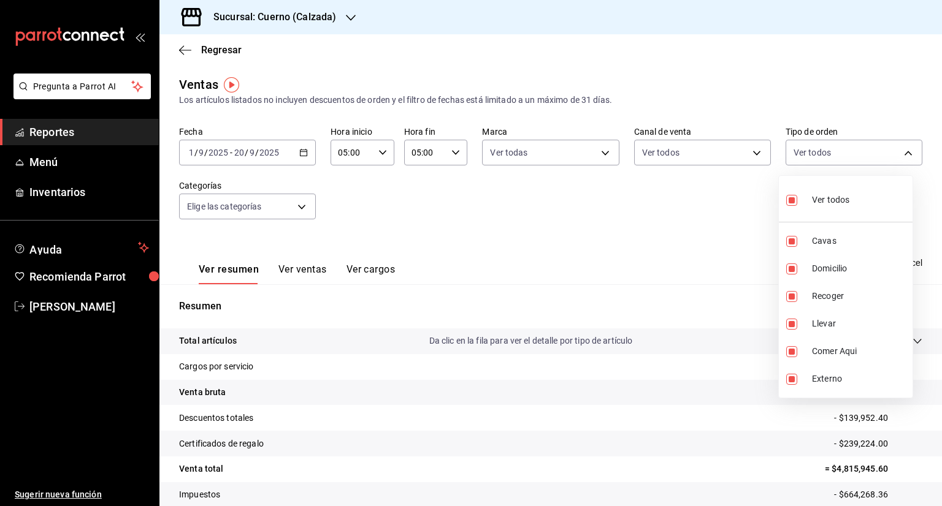
click at [297, 208] on div at bounding box center [471, 253] width 942 height 506
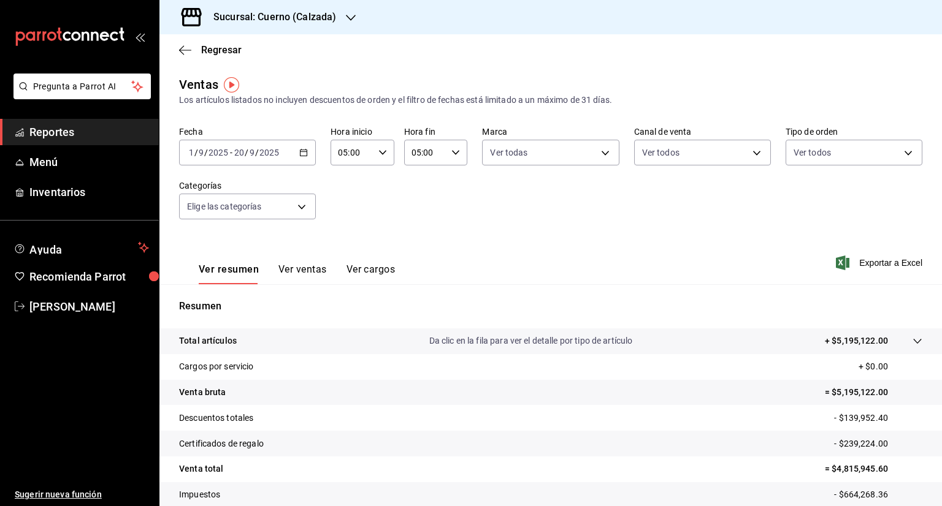
click at [297, 208] on body "Pregunta a Parrot AI Reportes Menú Inventarios Ayuda Recomienda Parrot [PERSON_…" at bounding box center [471, 253] width 942 height 506
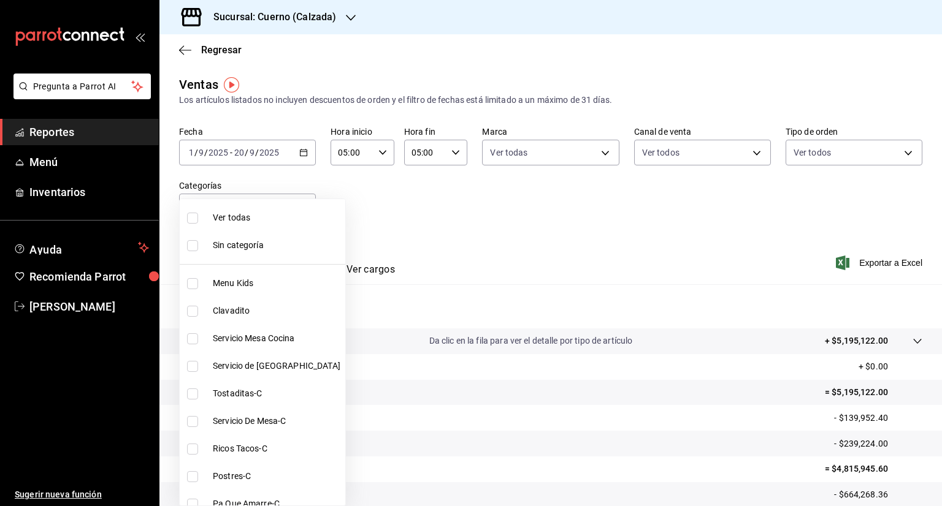
click at [190, 215] on input "checkbox" at bounding box center [192, 218] width 11 height 11
checkbox input "true"
type input "fcad426d-22b8-4bc7-85b2-27ee6775f3f6,560d4c35-d9fc-4089-91ff-402d238ea400,30284…"
checkbox input "true"
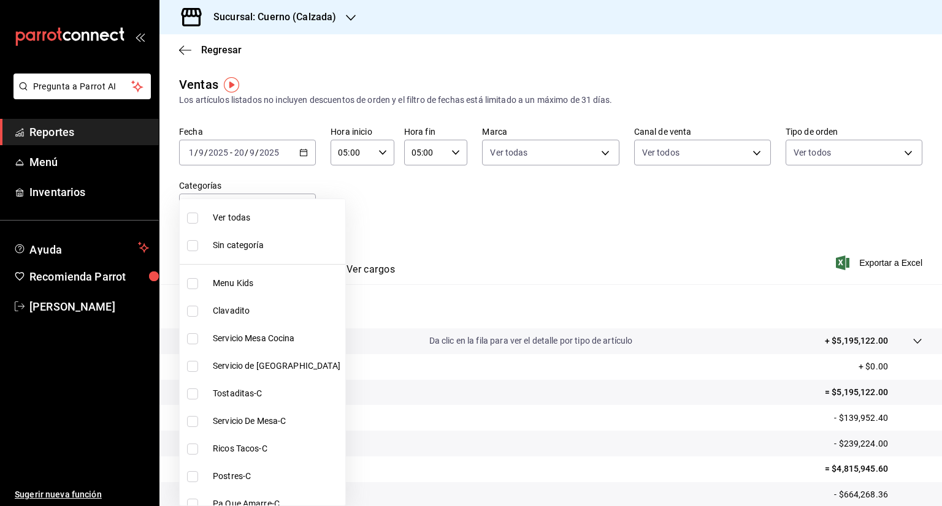
checkbox input "true"
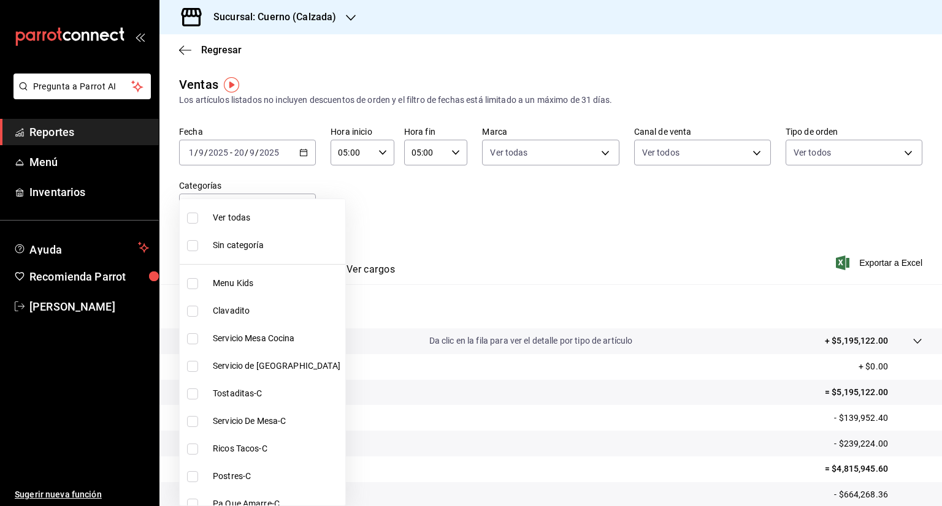
checkbox input "true"
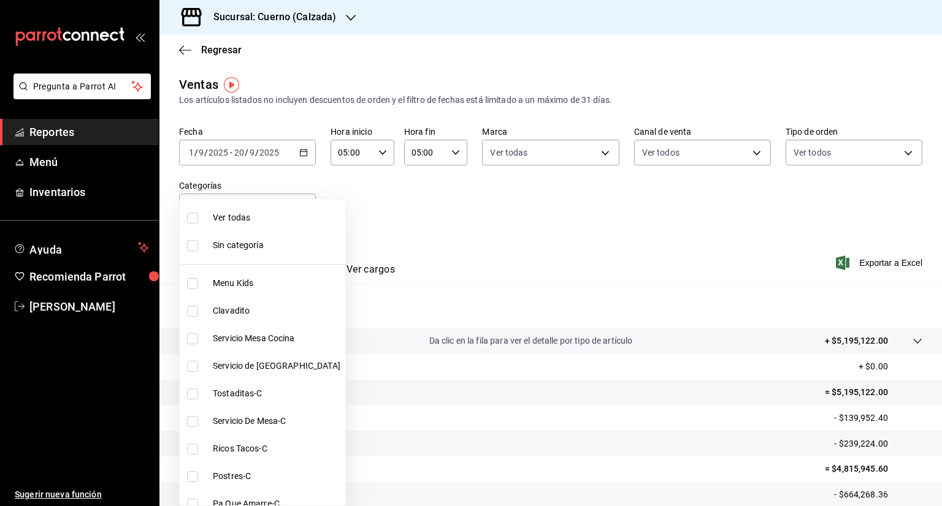
checkbox input "true"
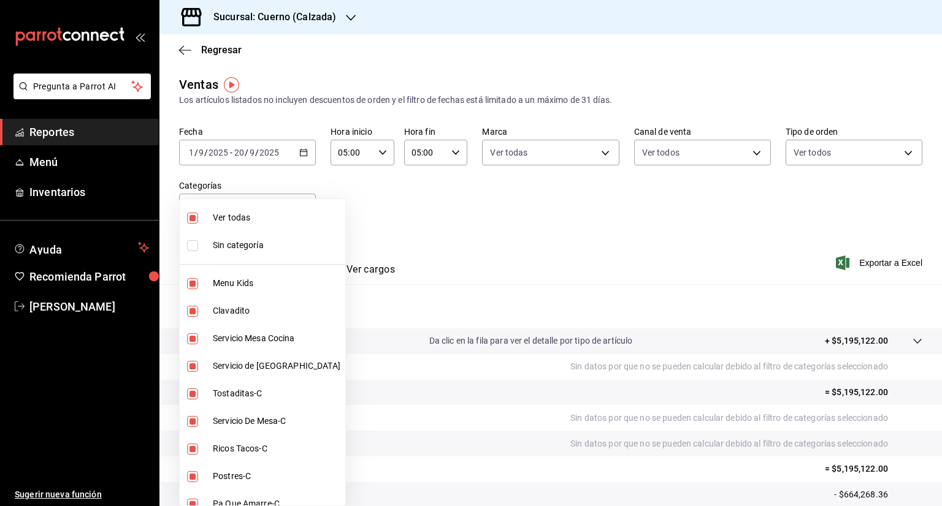
click at [574, 305] on div at bounding box center [471, 253] width 942 height 506
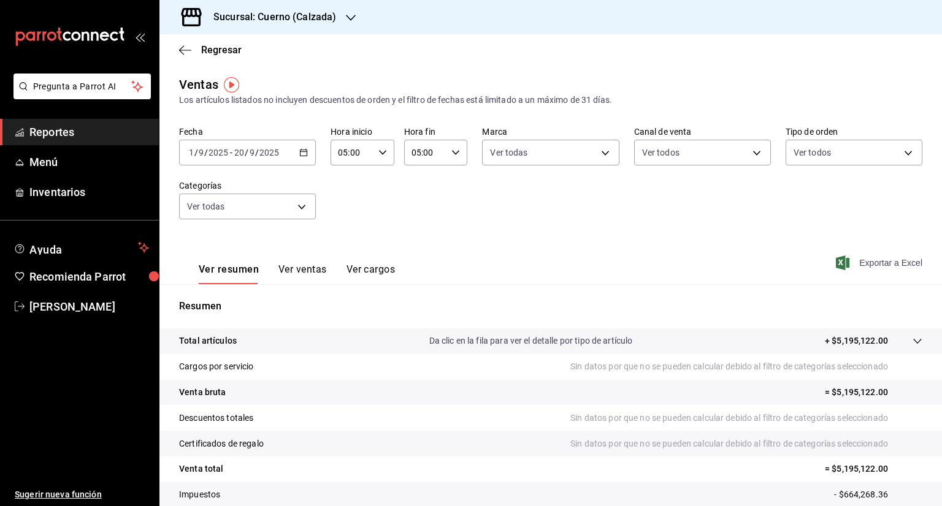
click at [873, 262] on span "Exportar a Excel" at bounding box center [880, 263] width 84 height 15
